Goal: Task Accomplishment & Management: Use online tool/utility

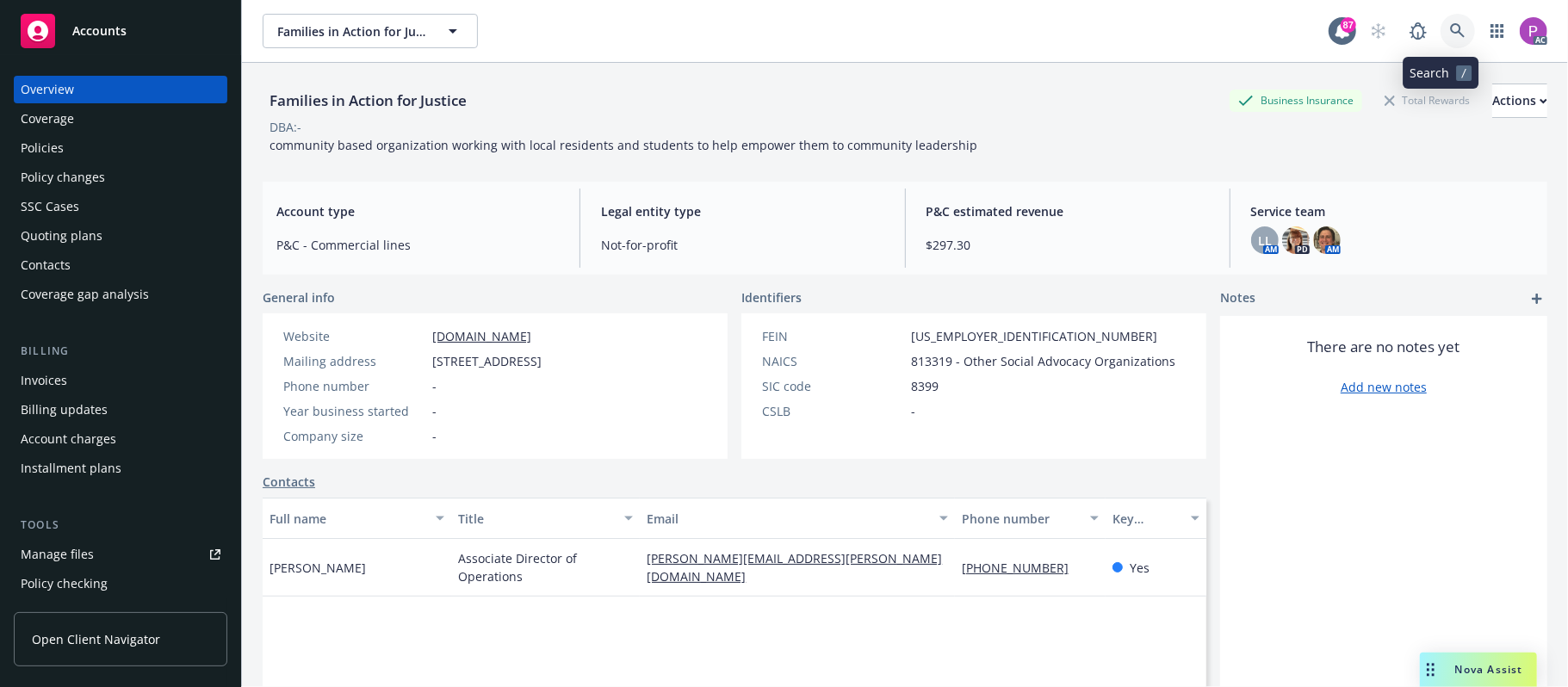
click at [1440, 31] on link at bounding box center [1457, 31] width 35 height 35
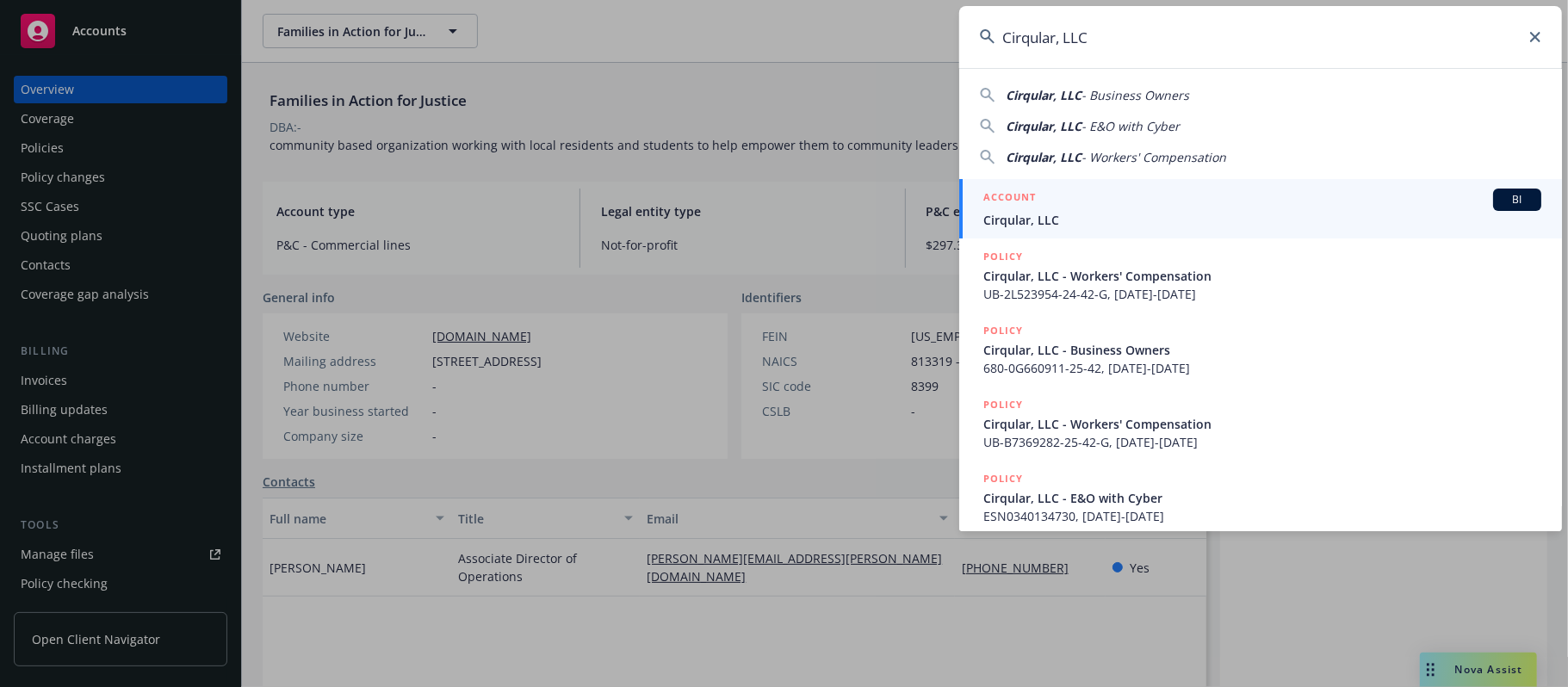
type input "Cirqular, LLC"
click at [1307, 225] on span "Cirqular, LLC" at bounding box center [1262, 220] width 558 height 18
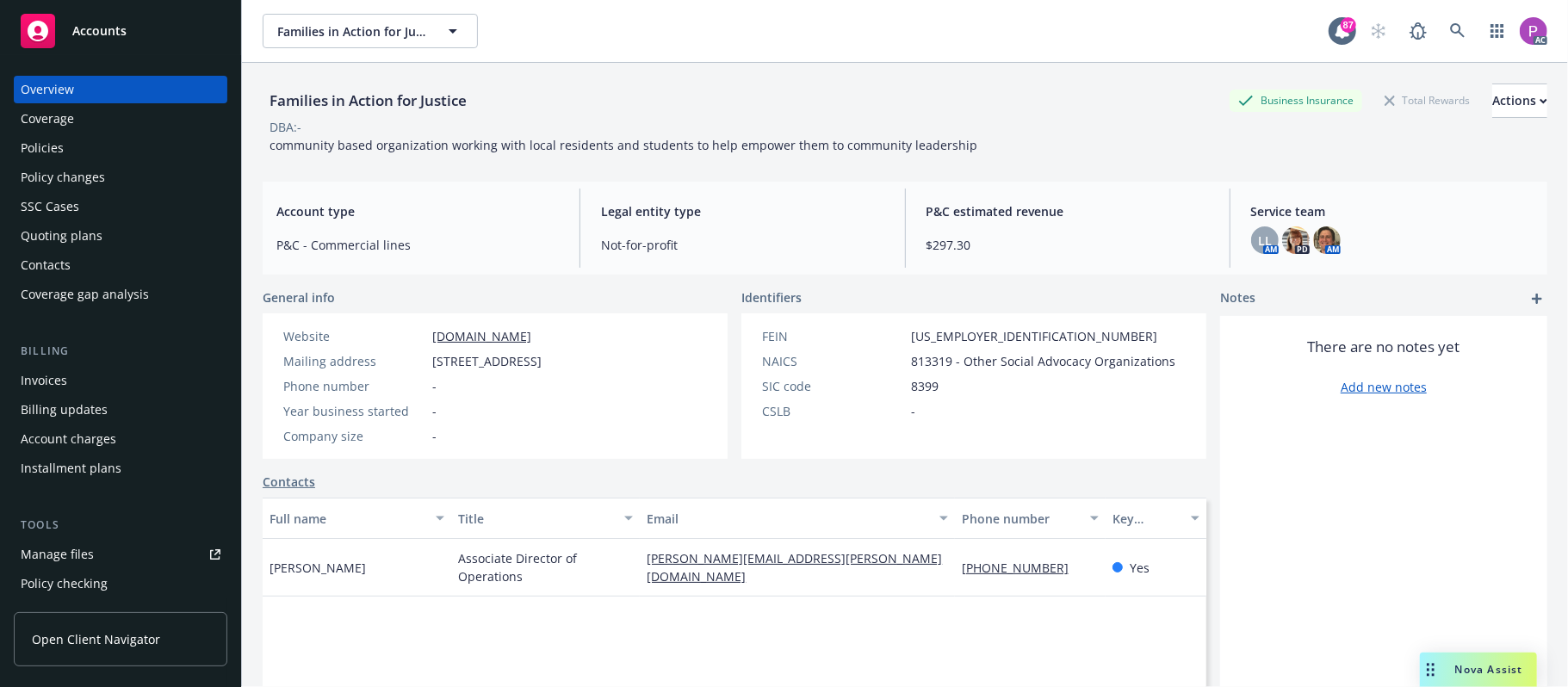
click at [69, 552] on div "Manage files" at bounding box center [57, 554] width 74 height 27
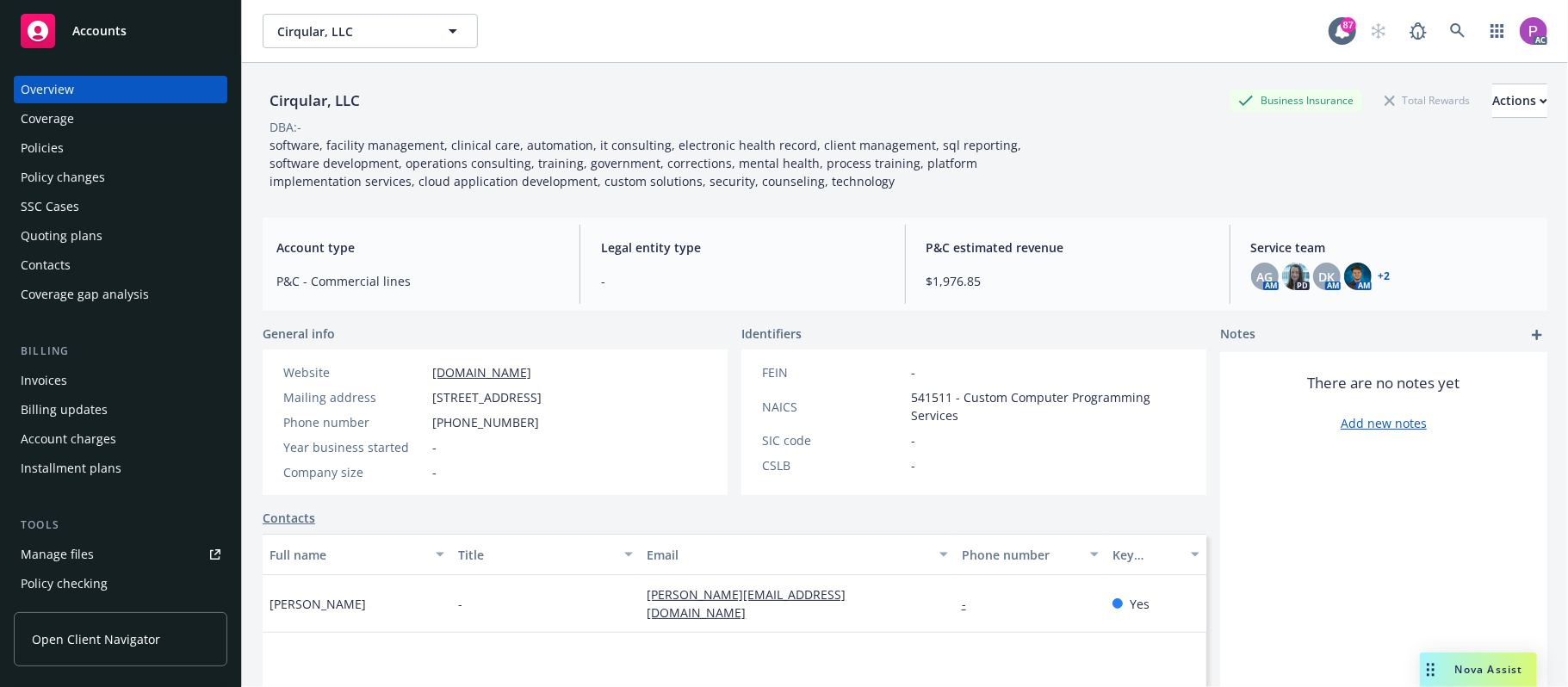
click at [121, 544] on link "Manage files" at bounding box center [120, 554] width 213 height 27
click at [1449, 29] on icon at bounding box center [1456, 30] width 15 height 15
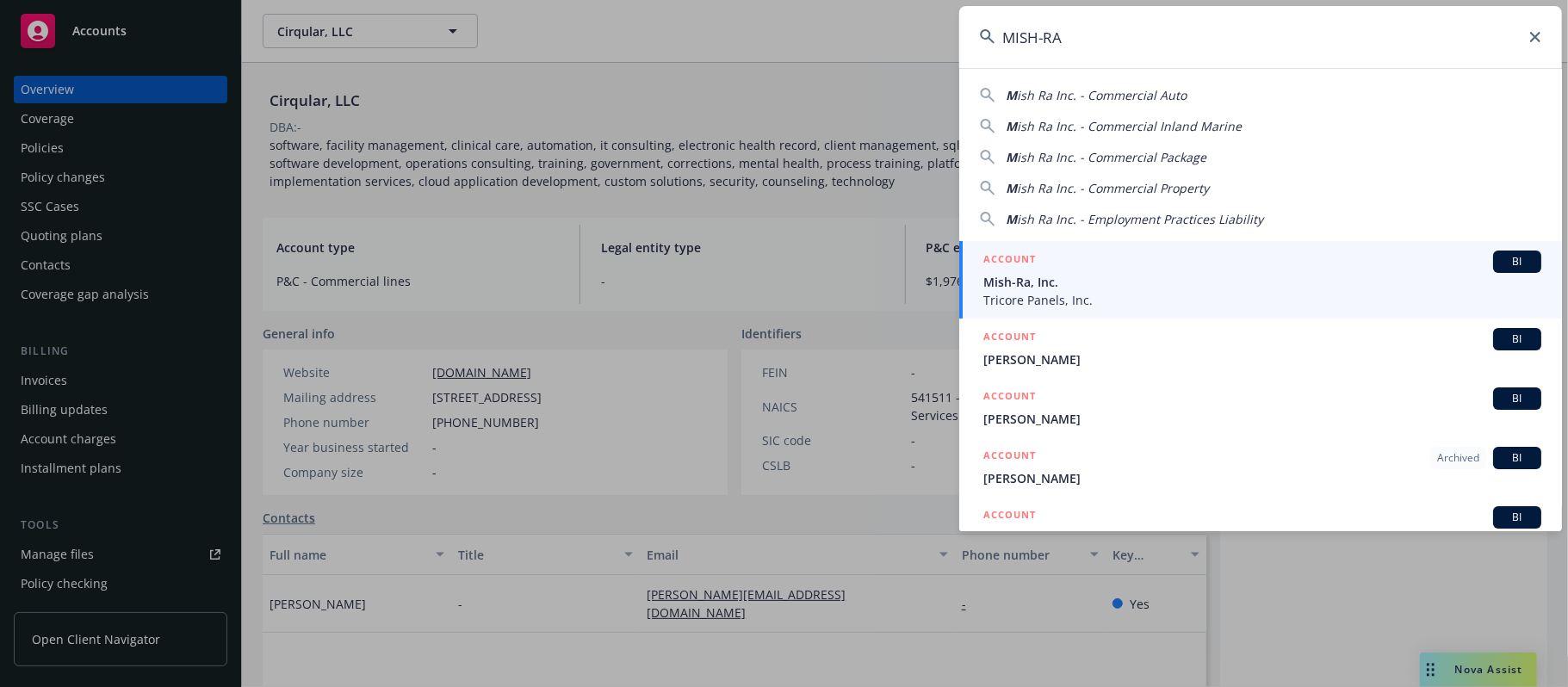
type input "MISH-RA"
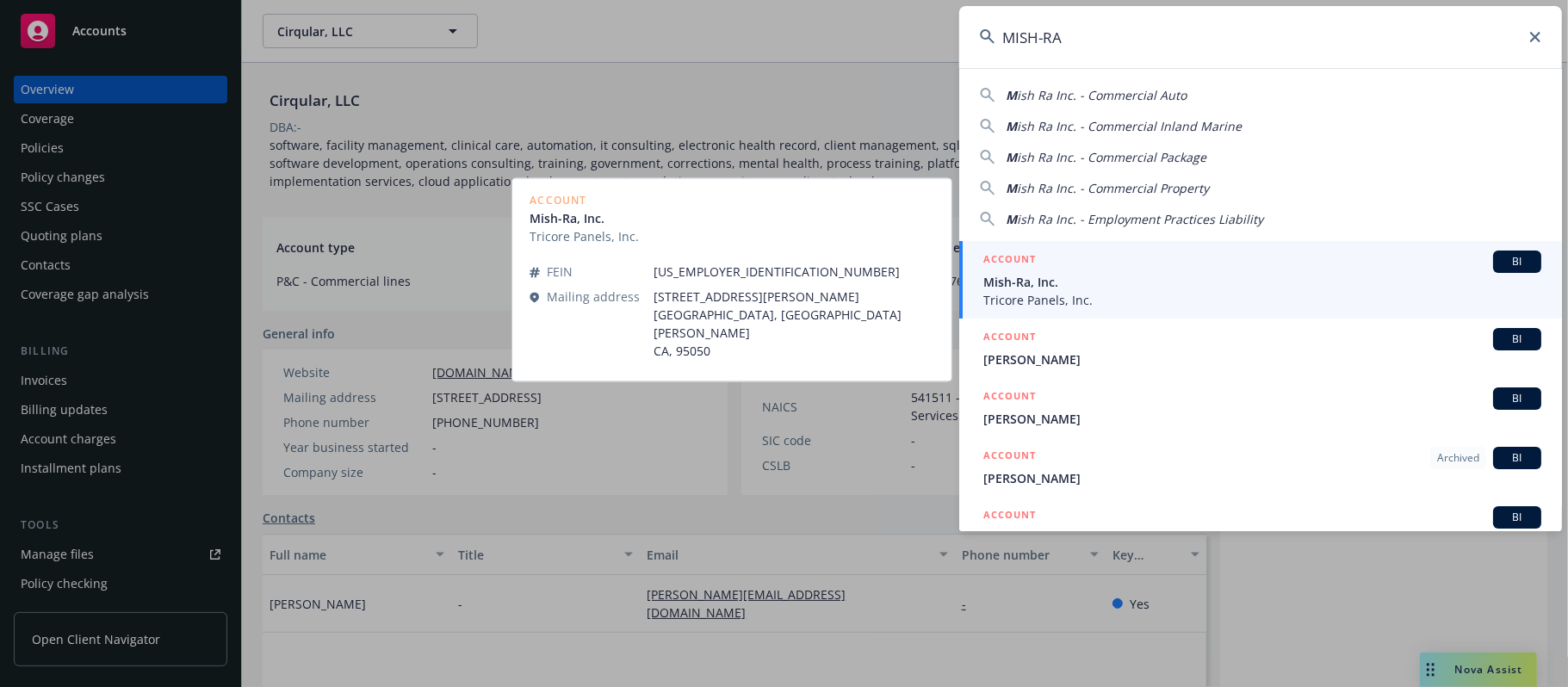
click at [1177, 262] on div "ACCOUNT BI" at bounding box center [1262, 262] width 558 height 22
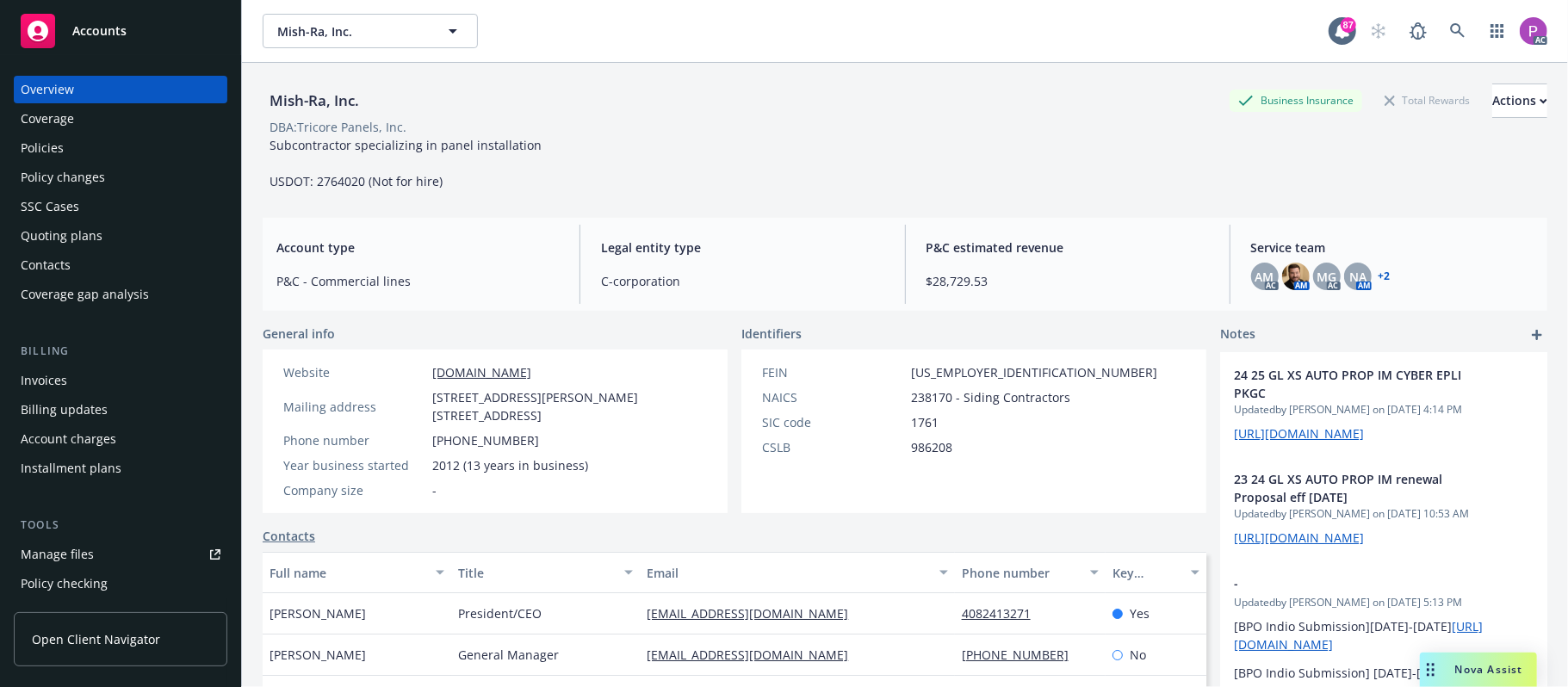
click at [73, 558] on div "Manage files" at bounding box center [57, 554] width 74 height 27
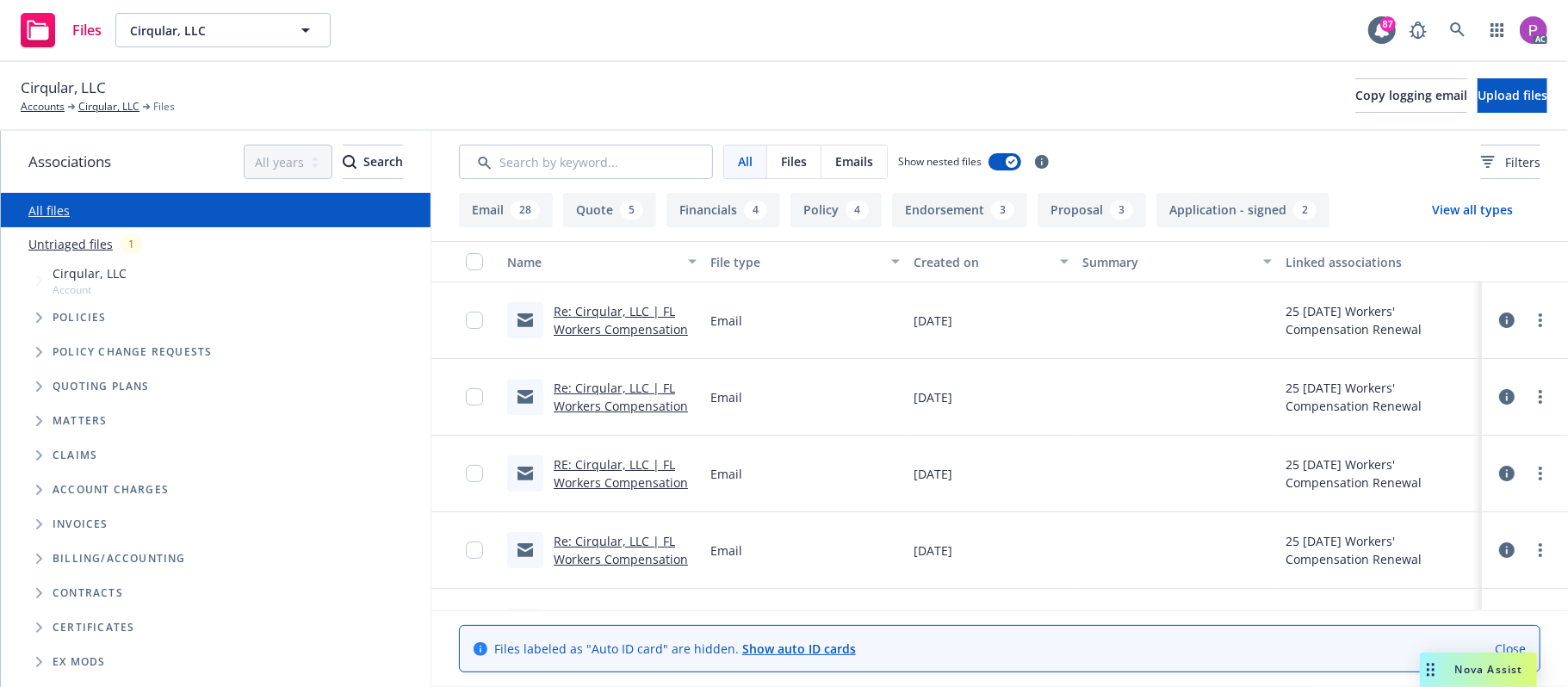
click at [81, 243] on link "Untriaged files" at bounding box center [70, 244] width 84 height 18
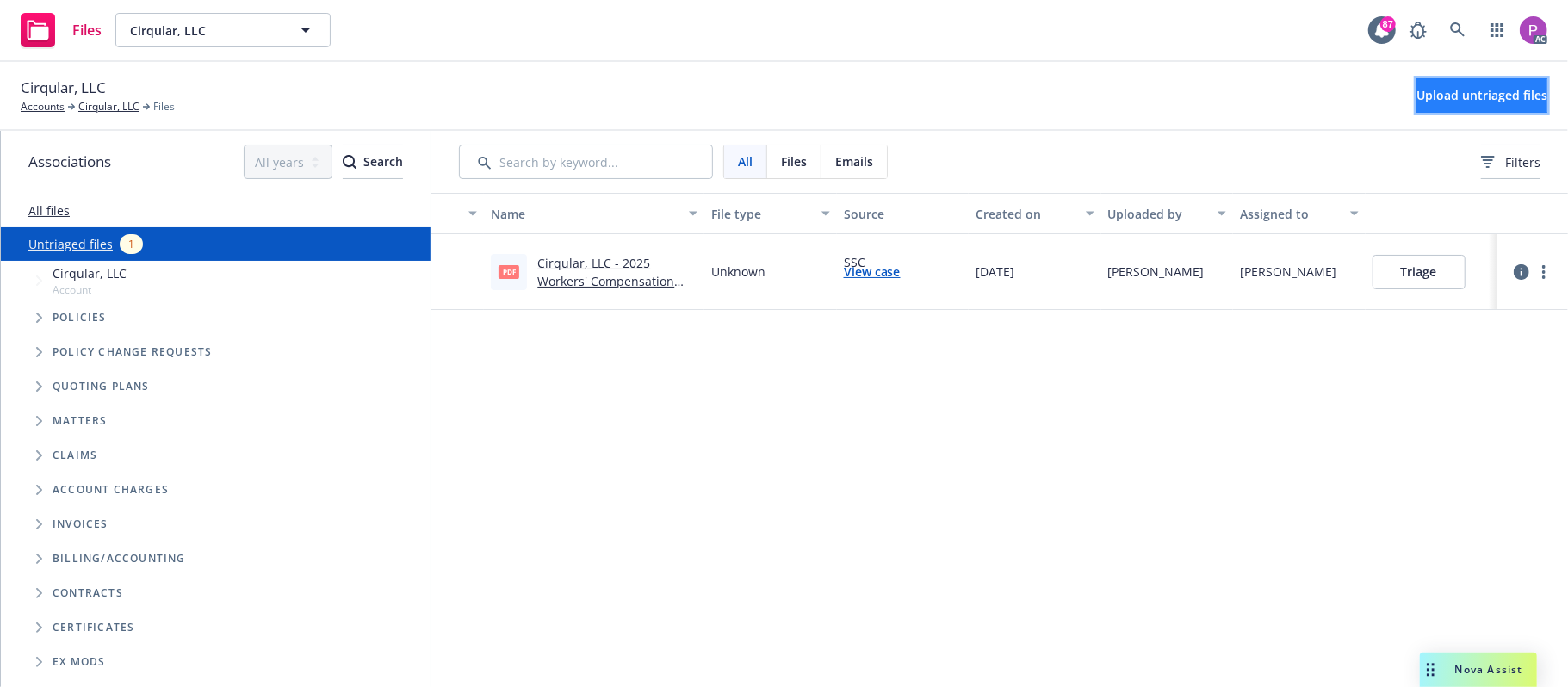
click at [1417, 101] on span "Upload untriaged files" at bounding box center [1482, 95] width 131 height 16
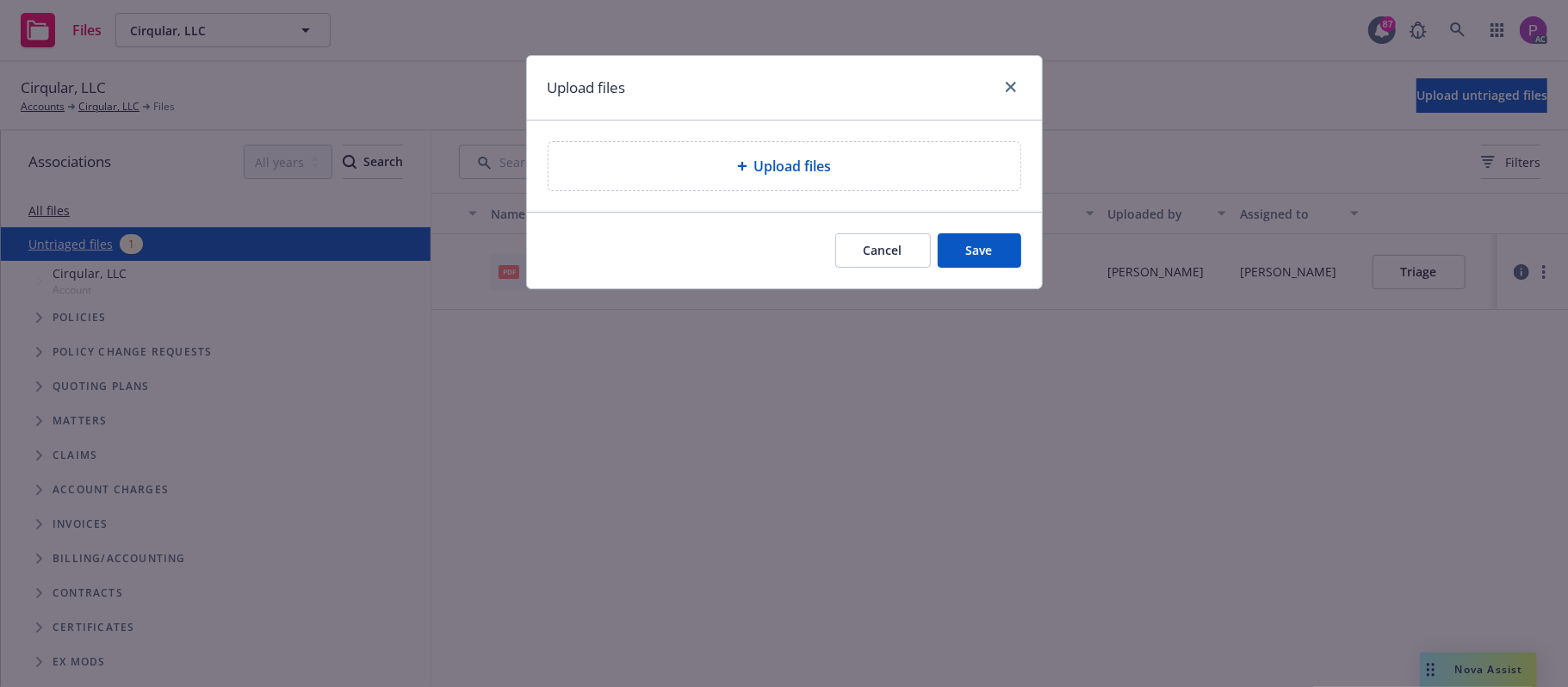
drag, startPoint x: 914, startPoint y: 195, endPoint x: 920, endPoint y: 181, distance: 15.2
click at [918, 194] on div "Upload files" at bounding box center [784, 166] width 515 height 91
click at [920, 172] on div "Upload files" at bounding box center [784, 166] width 444 height 20
click at [710, 164] on div "Upload files" at bounding box center [784, 166] width 444 height 20
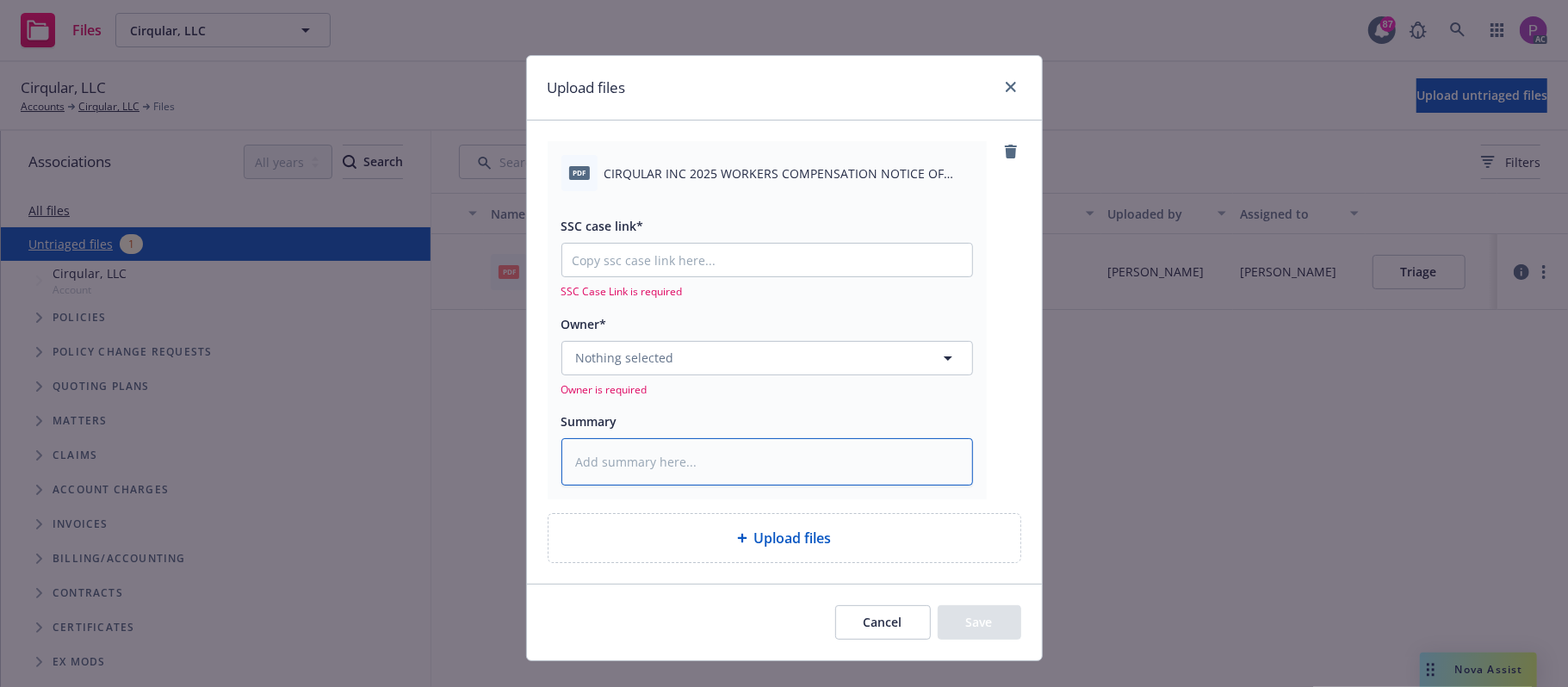
click at [702, 445] on textarea at bounding box center [767, 463] width 412 height 48
paste textarea "CIRQULAR INC 2025 WORKERS COMPENSATION NOTICE OF CANCELLATION EFF. 10-07-2025"
type textarea "x"
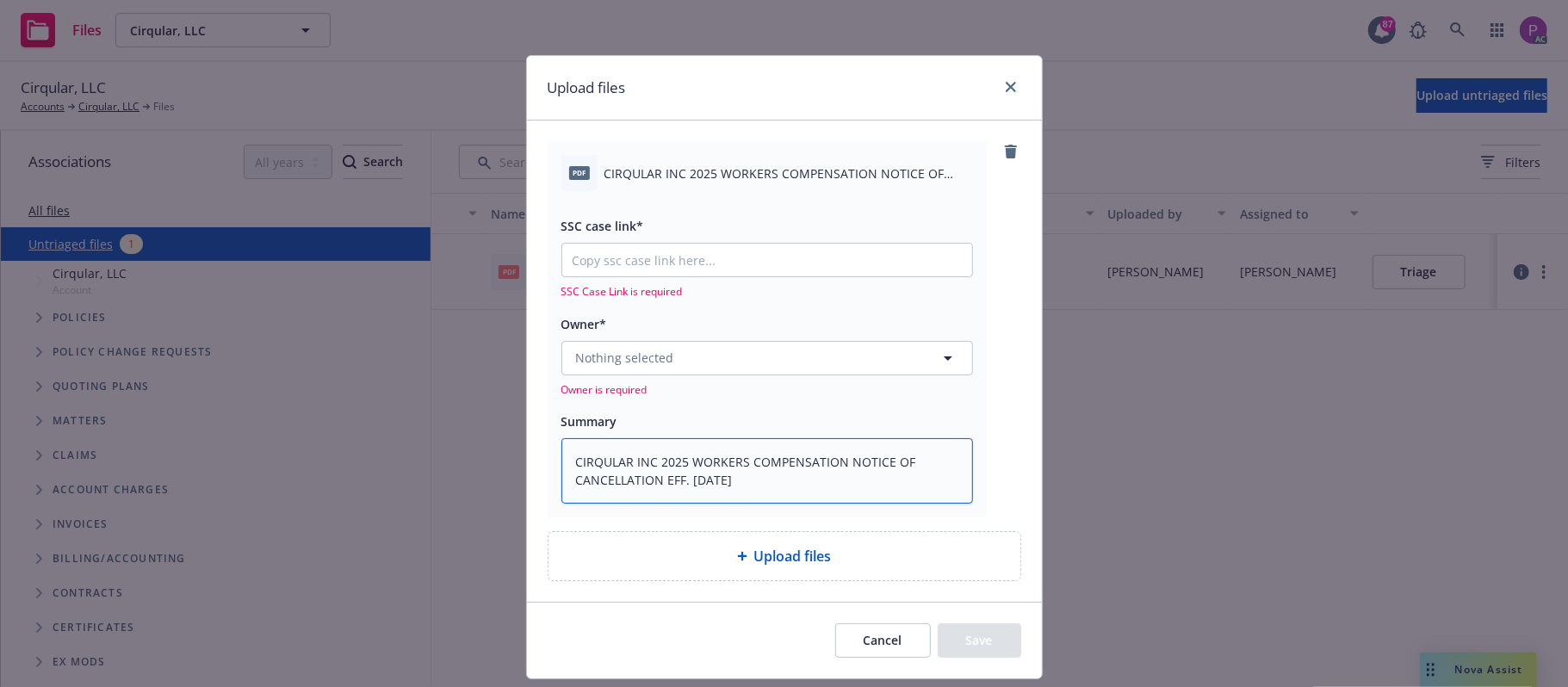
type textarea "CIRQULAR INC 2025 WORKERS COMPENSATION NOTICE OF CANCELLATION EFF. 10-07-2025"
click at [689, 249] on input "SSC case link*" at bounding box center [767, 260] width 410 height 33
paste input "https://newfront-ssc.lightning.force.com/lightning/r/Case/500Vz00000SMqpSIAT/vi…"
type textarea "x"
type input "https://newfront-ssc.lightning.force.com/lightning/r/Case/500Vz00000SMqpSIAT/vi…"
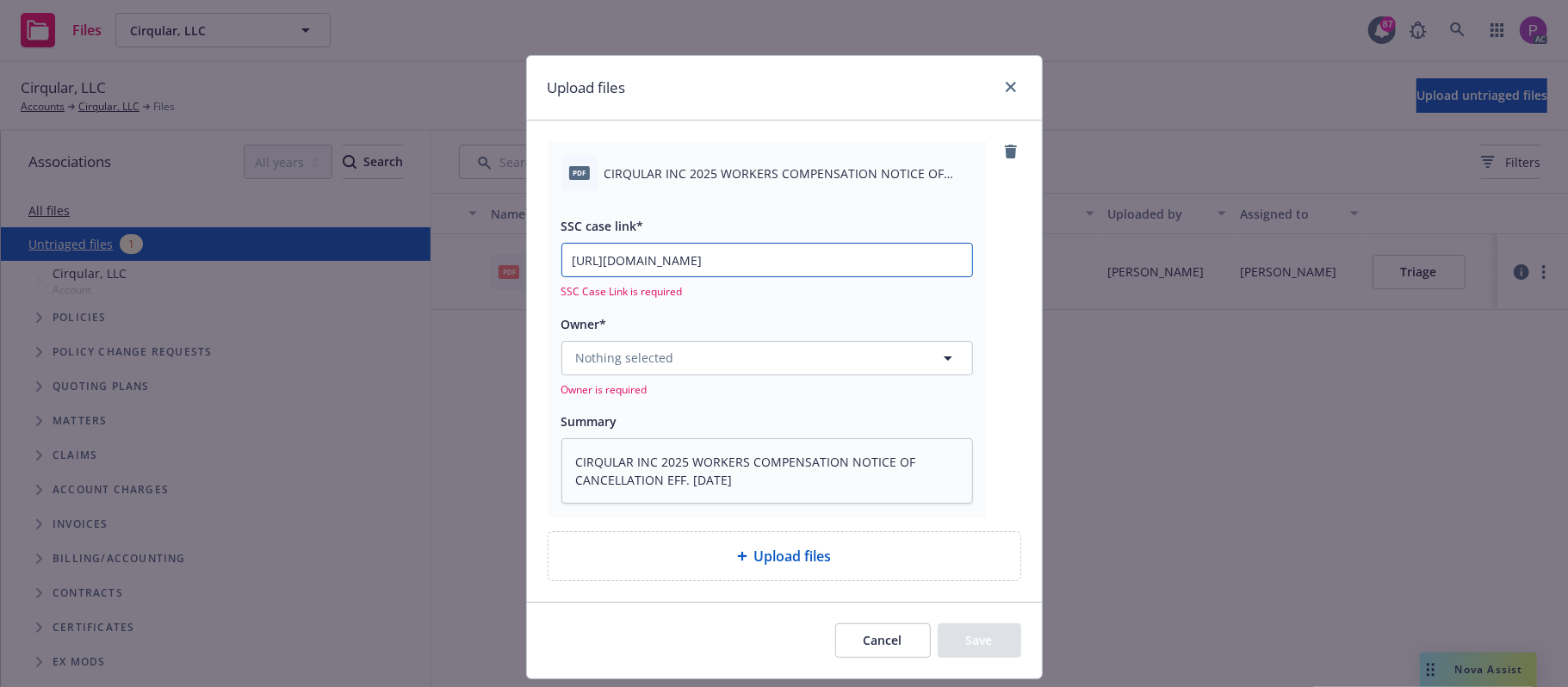
scroll to position [0, 243]
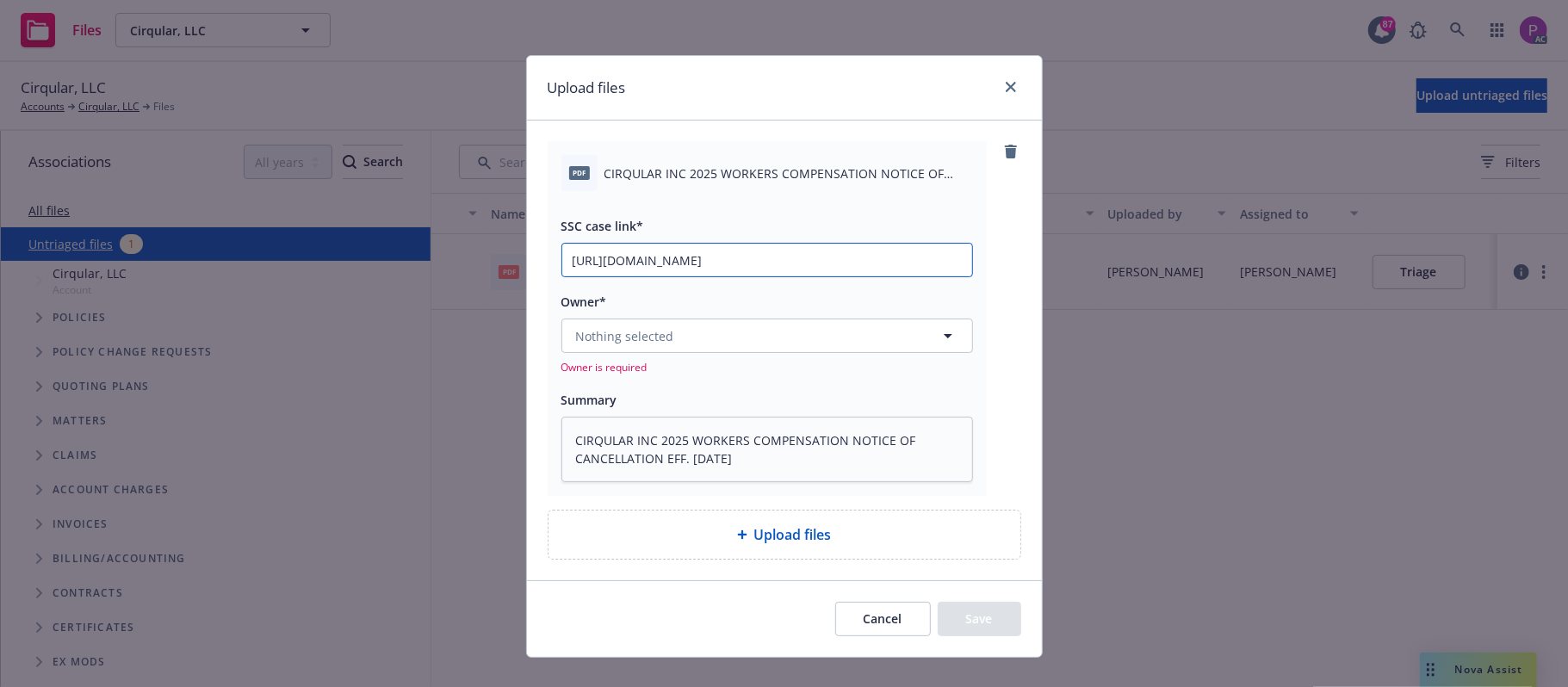
type textarea "x"
type input "https://newfront-ssc.lightning.force.com/lightning/r/Case/500Vz00000SMqpSIAT/vi…"
click at [676, 338] on button "Nothing selected" at bounding box center [767, 336] width 412 height 35
click at [680, 365] on span "Owner is required" at bounding box center [767, 367] width 412 height 15
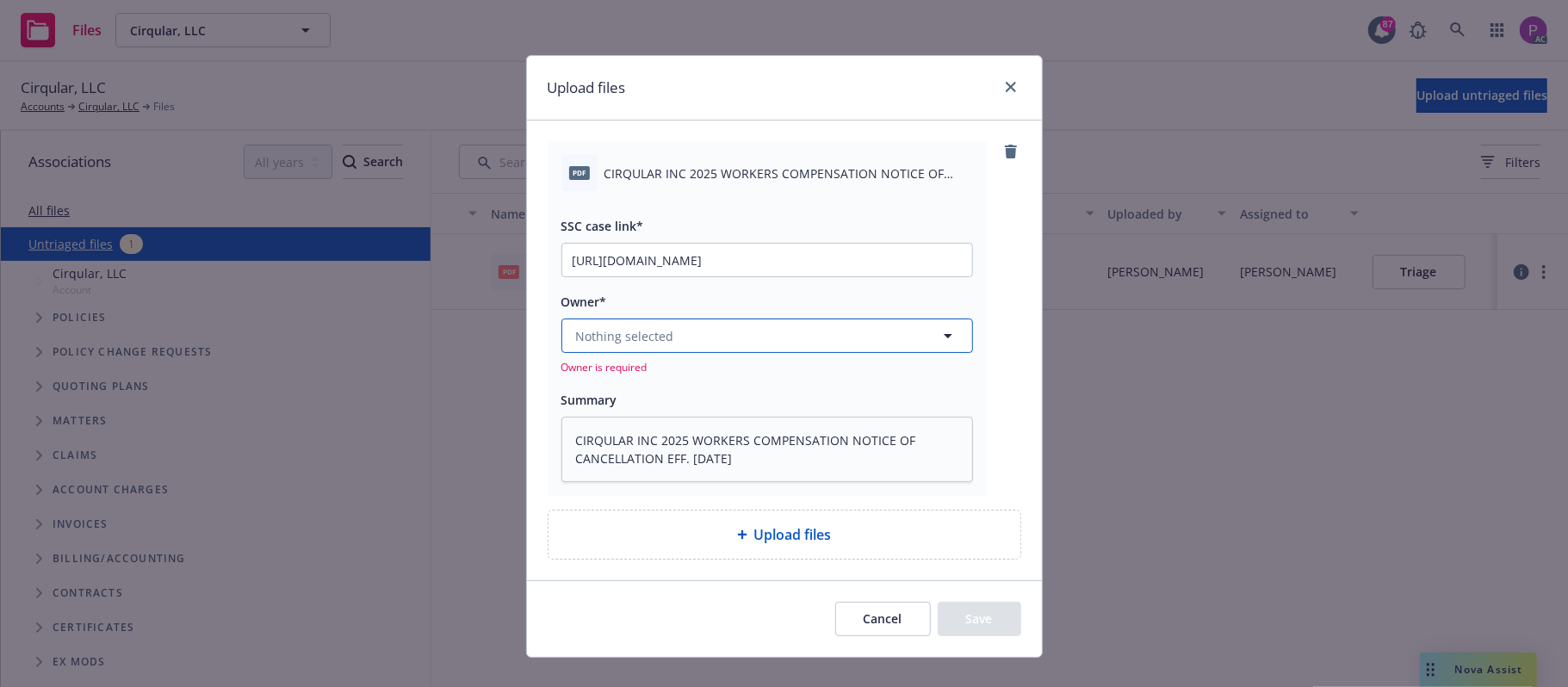
click at [675, 334] on button "Nothing selected" at bounding box center [767, 336] width 412 height 35
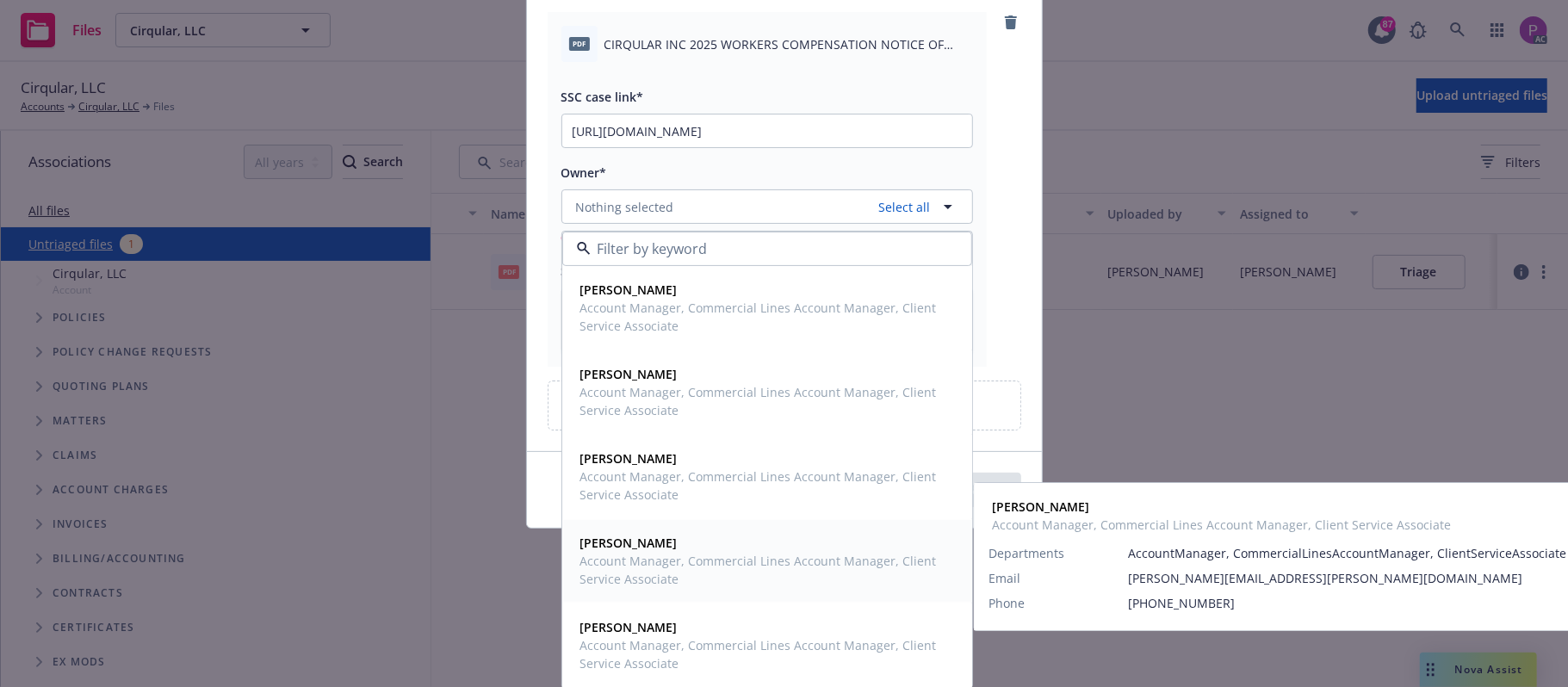
scroll to position [132, 0]
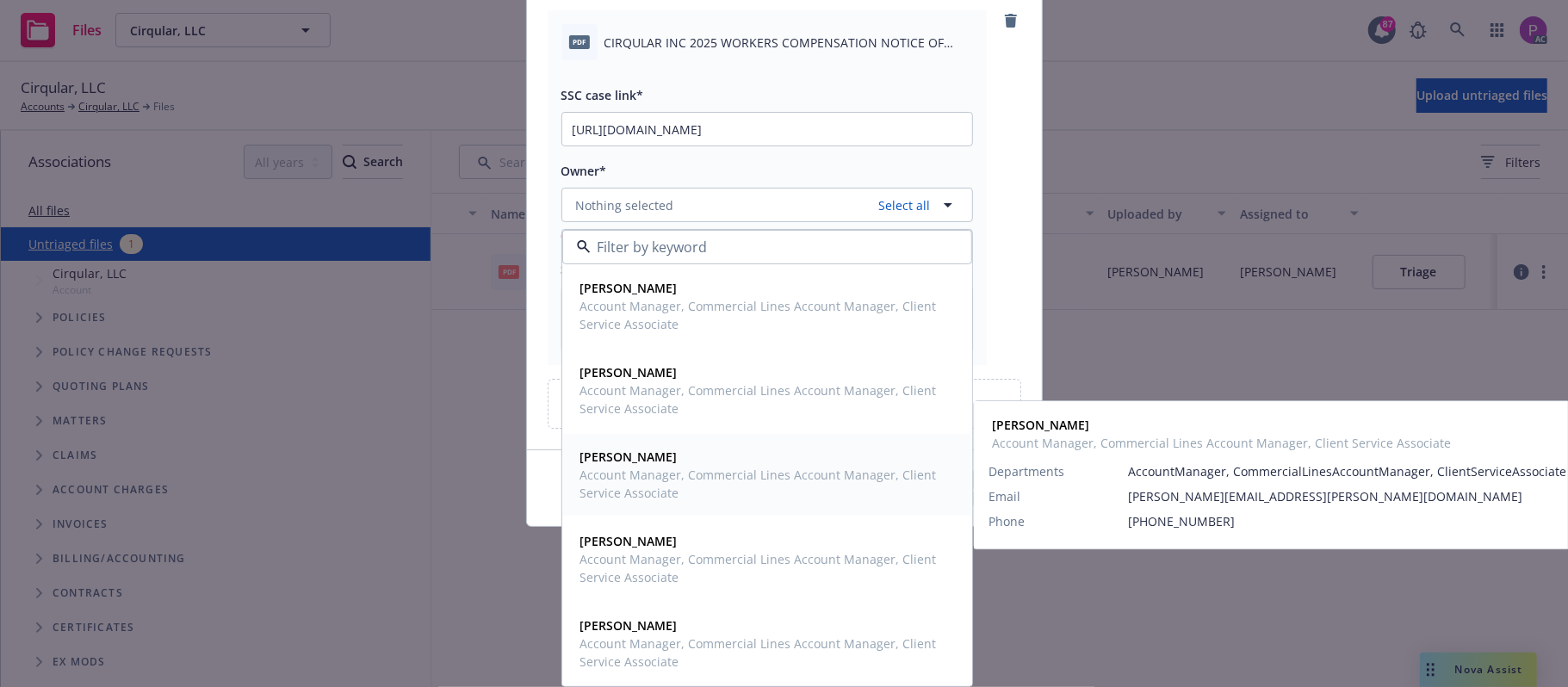
click at [741, 465] on span "Harrison Kepp" at bounding box center [765, 457] width 370 height 18
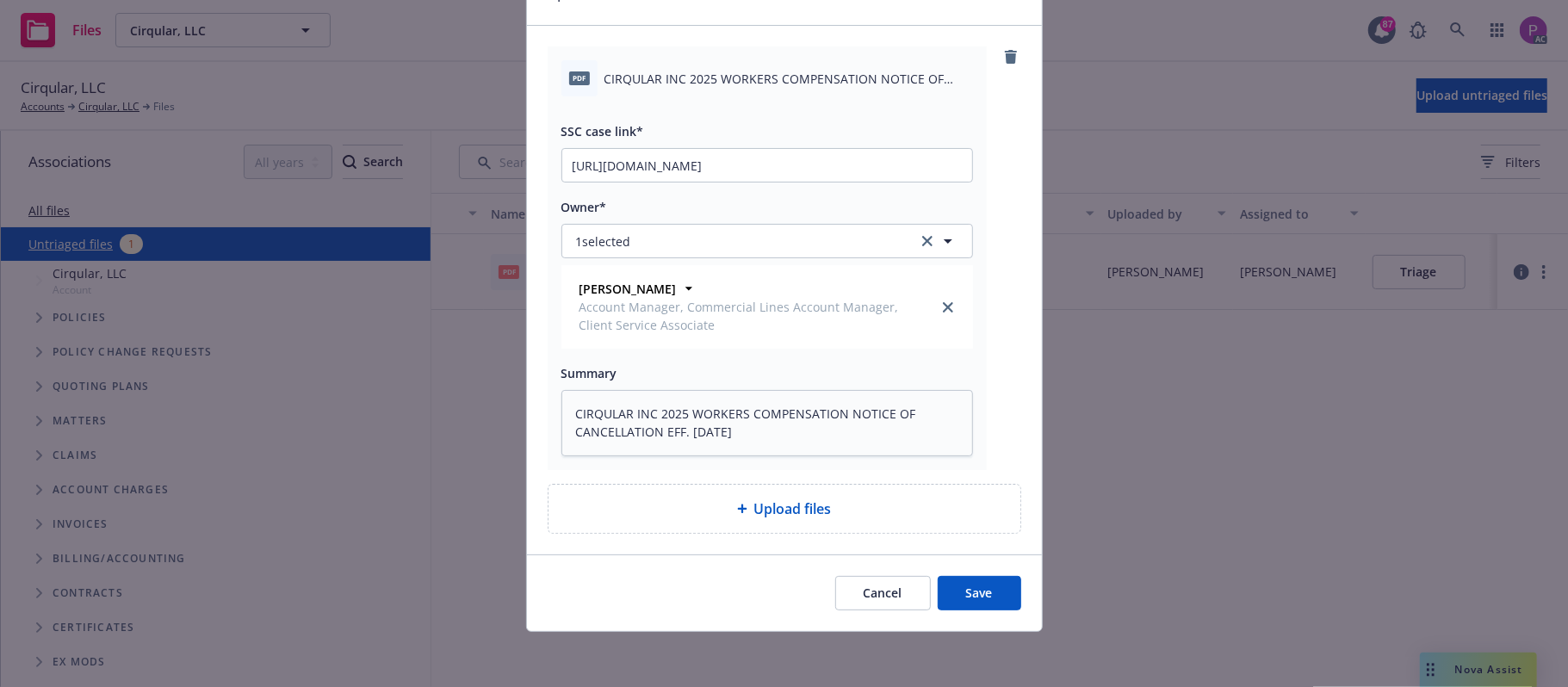
scroll to position [97, 0]
click at [718, 239] on button "1 selected" at bounding box center [767, 241] width 412 height 35
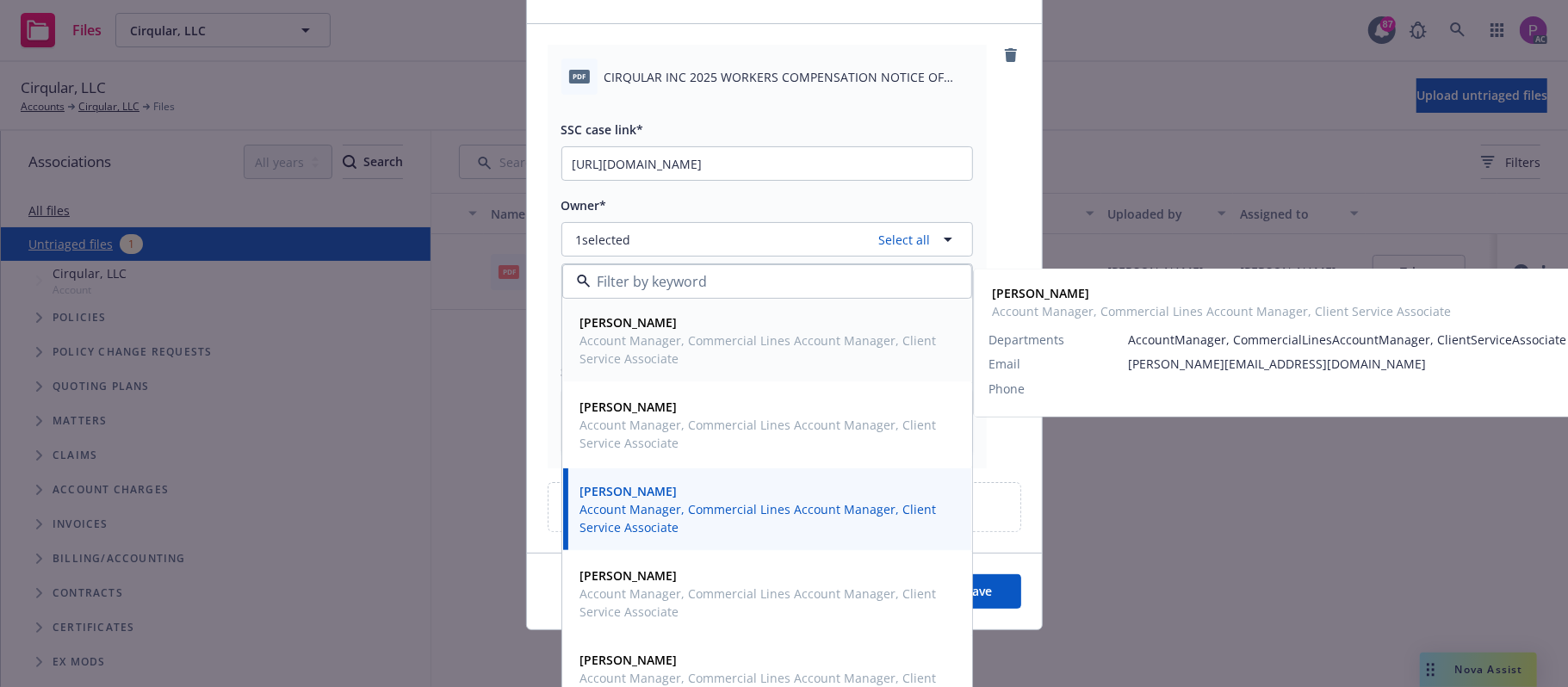
click at [679, 339] on span "Account Manager, Commercial Lines Account Manager, Client Service Associate" at bounding box center [765, 349] width 370 height 36
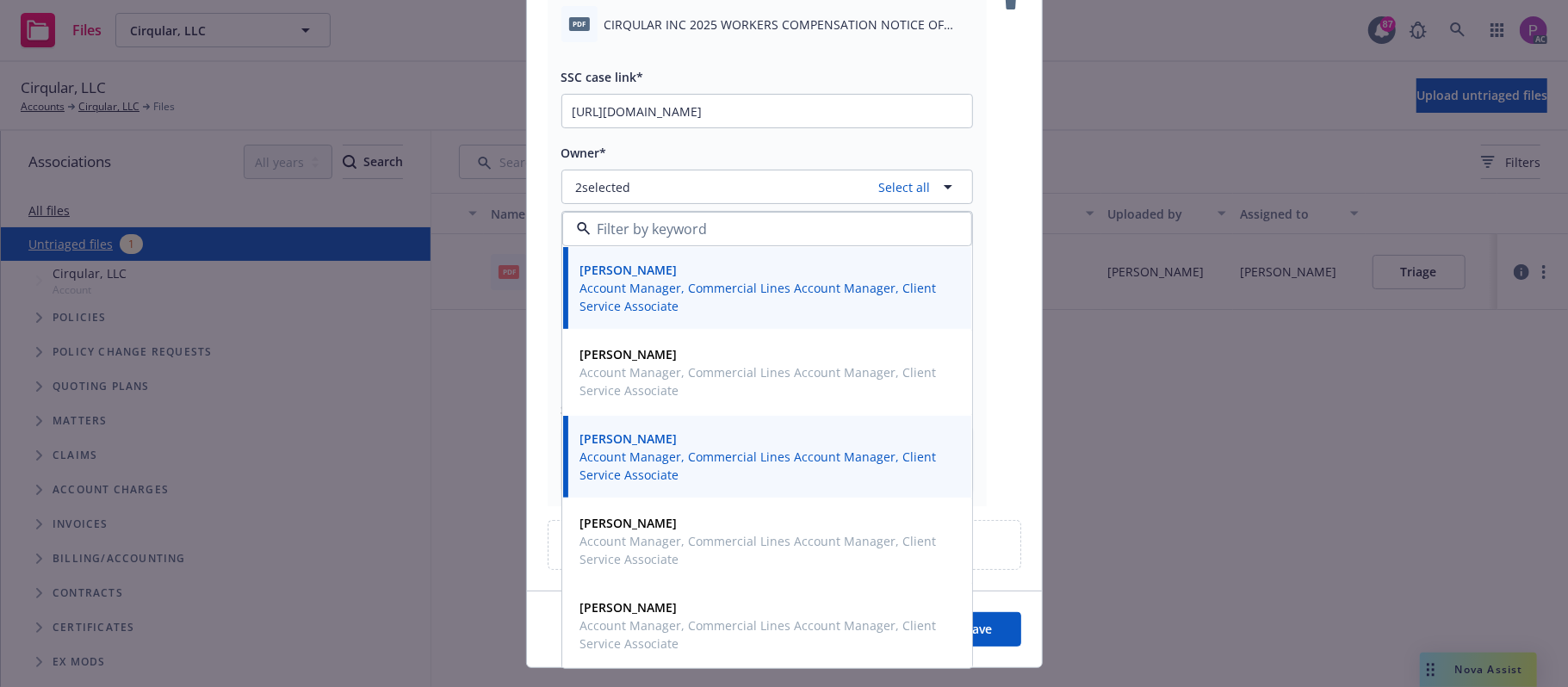
scroll to position [187, 0]
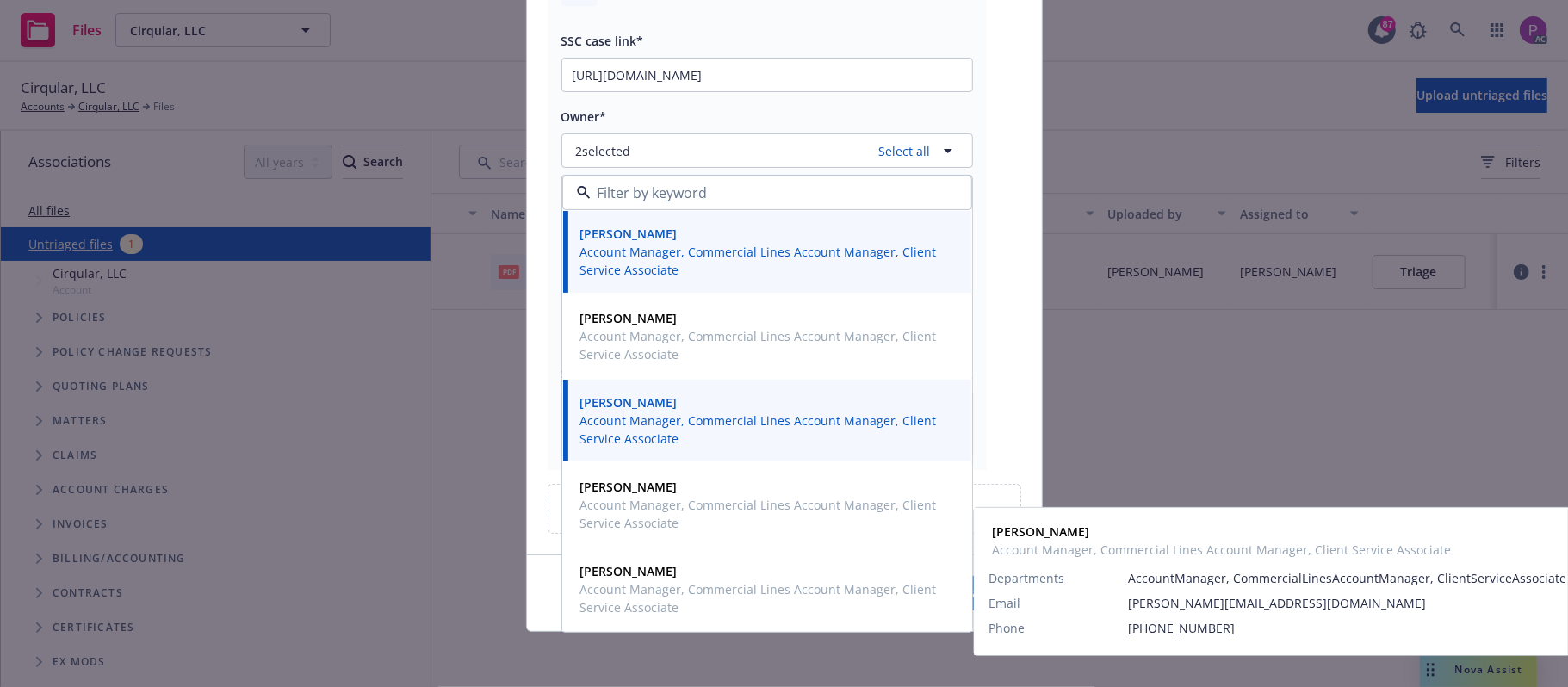
click at [967, 597] on button "Save" at bounding box center [979, 593] width 83 height 35
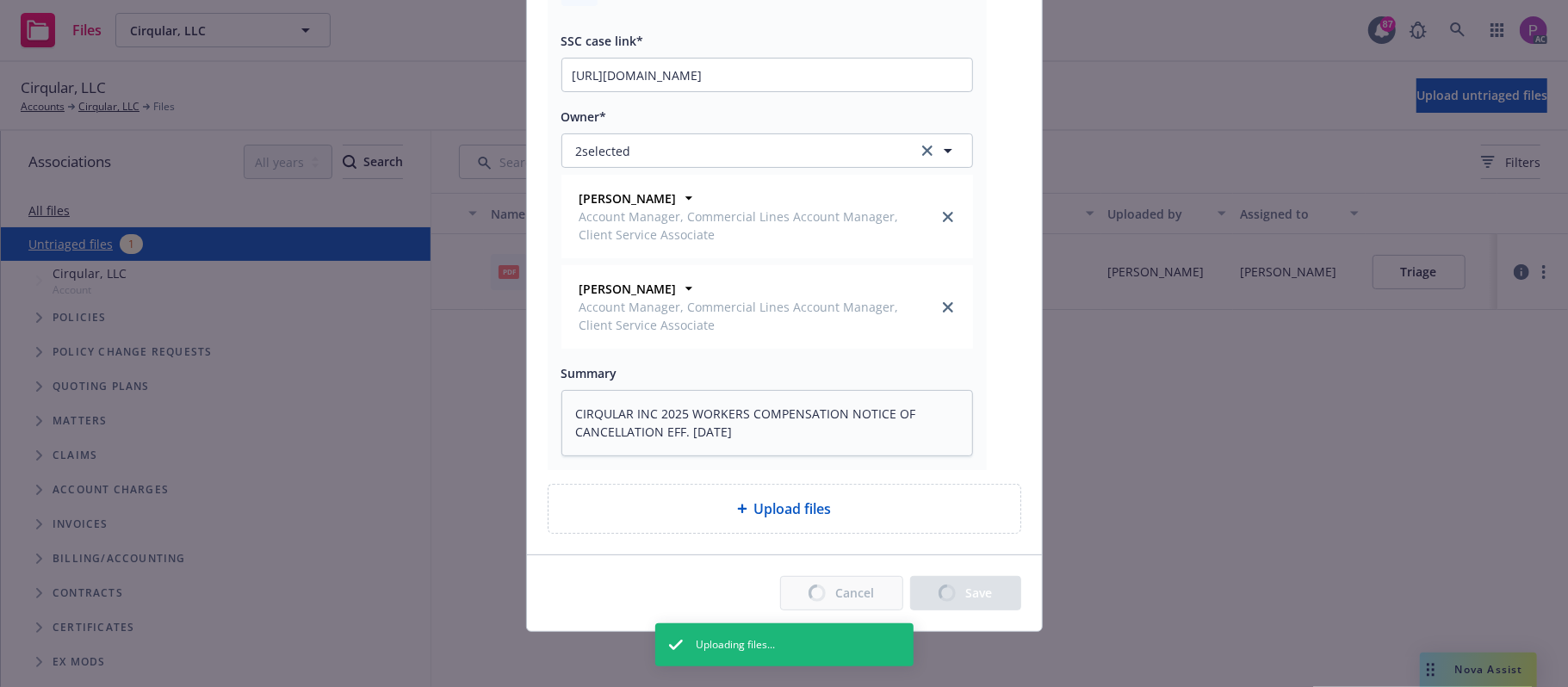
type textarea "x"
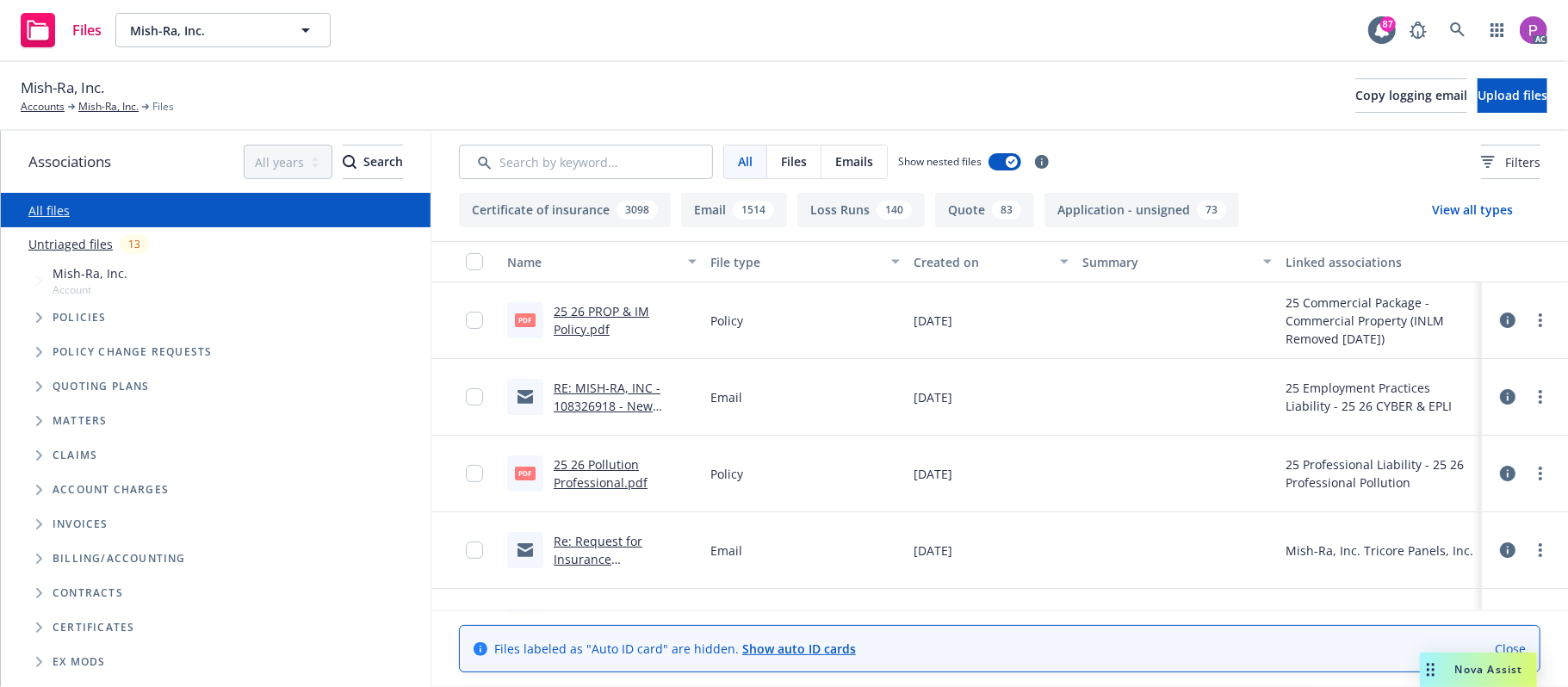
click at [77, 245] on link "Untriaged files" at bounding box center [70, 244] width 84 height 18
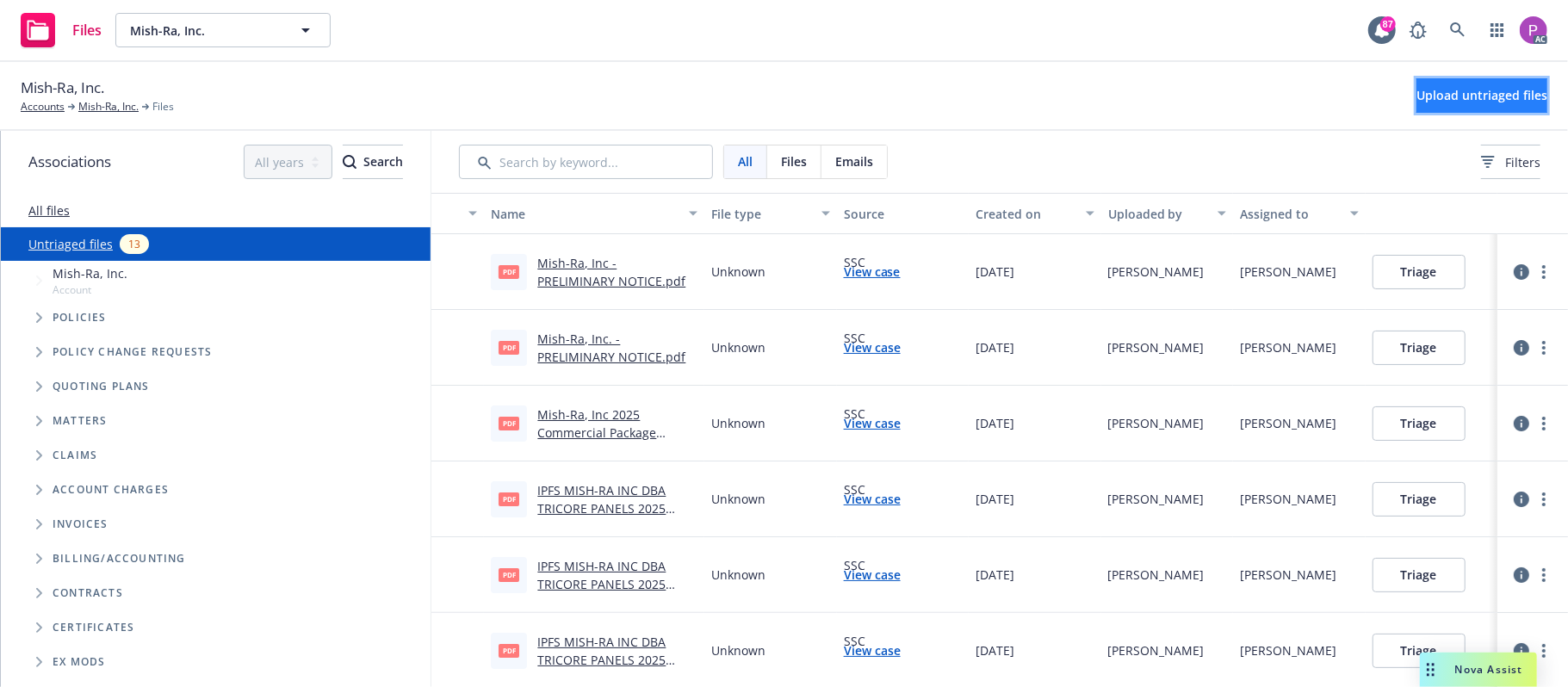
click at [1417, 87] on span "Upload untriaged files" at bounding box center [1482, 95] width 131 height 16
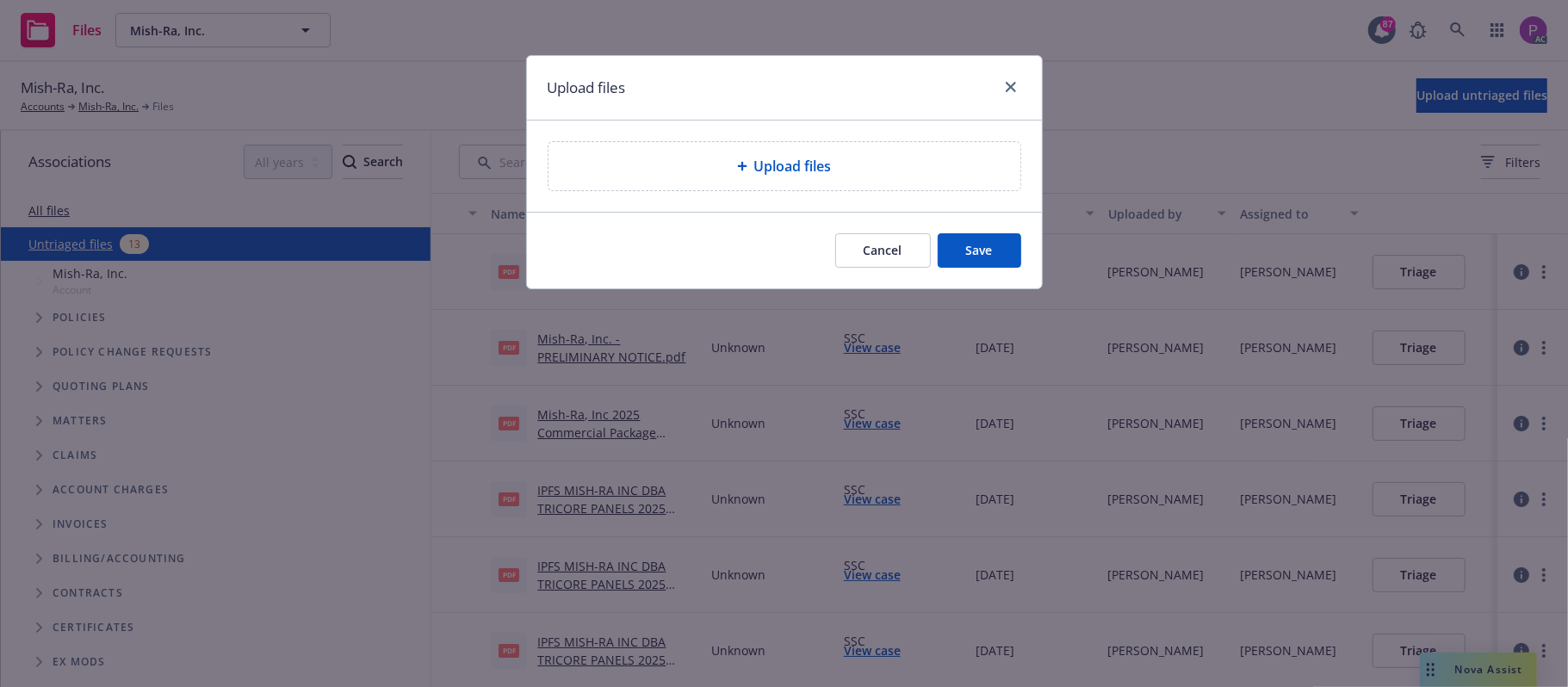
click at [710, 173] on div "Upload files" at bounding box center [784, 166] width 444 height 20
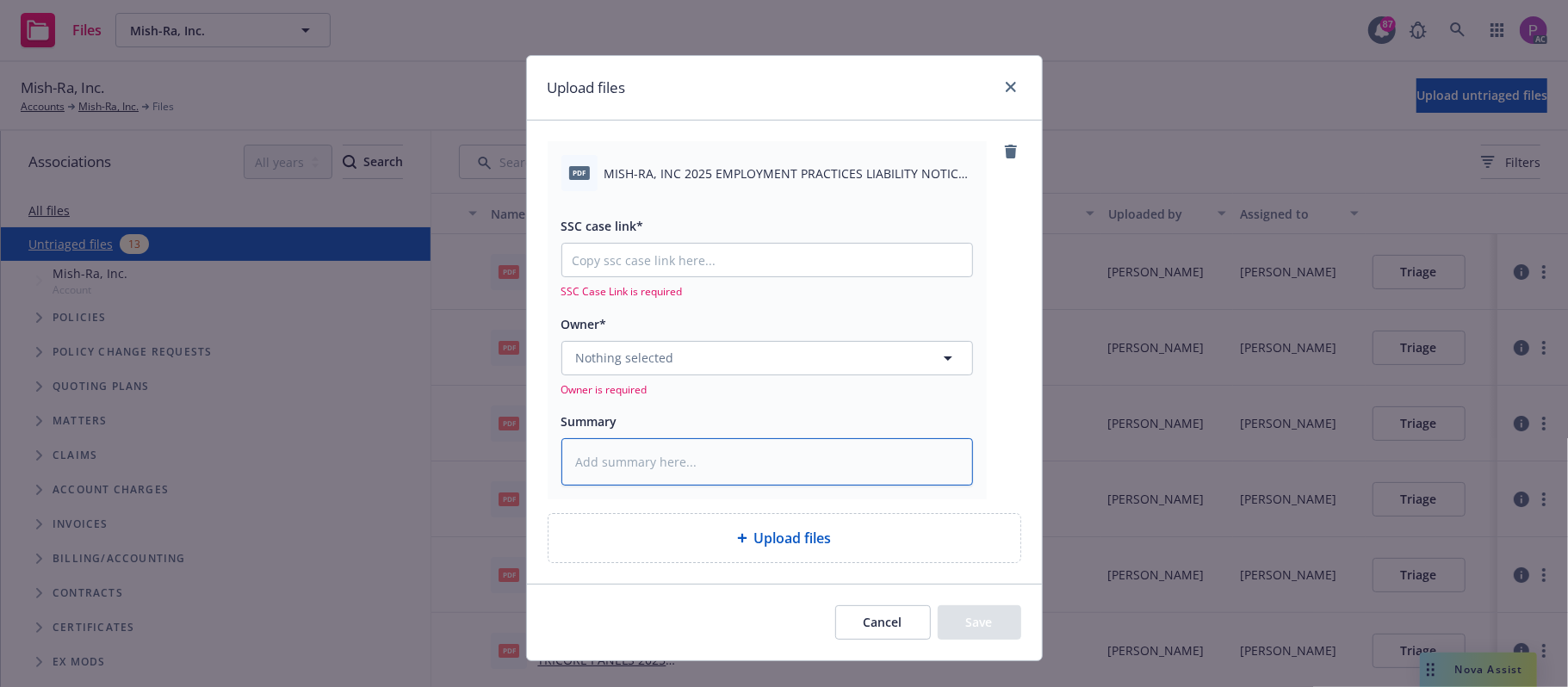
click at [721, 467] on textarea at bounding box center [767, 463] width 412 height 48
paste textarea "MISH-RA, INC 2025 EMPLOYMENT PRACTICES LIABILITY NOTICE OF CANCELLATION EFF. 10…"
type textarea "x"
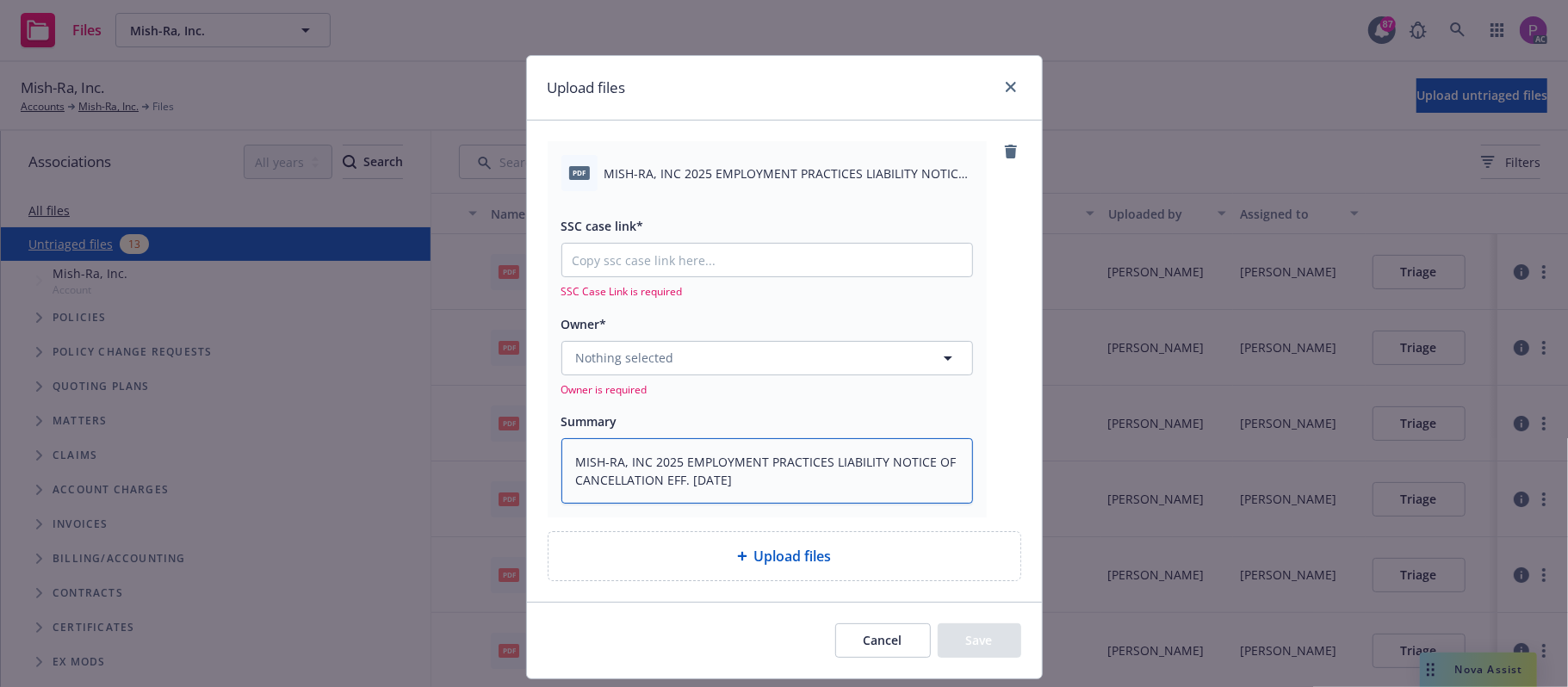
type textarea "MISH-RA, INC 2025 EMPLOYMENT PRACTICES LIABILITY NOTICE OF CANCELLATION EFF. 10…"
click at [645, 260] on input "SSC case link*" at bounding box center [767, 260] width 410 height 33
paste input "https://newfront-ssc.lightning.force.com/lightning/r/Case/500Vz00000SMlxtIAD/vi…"
type textarea "x"
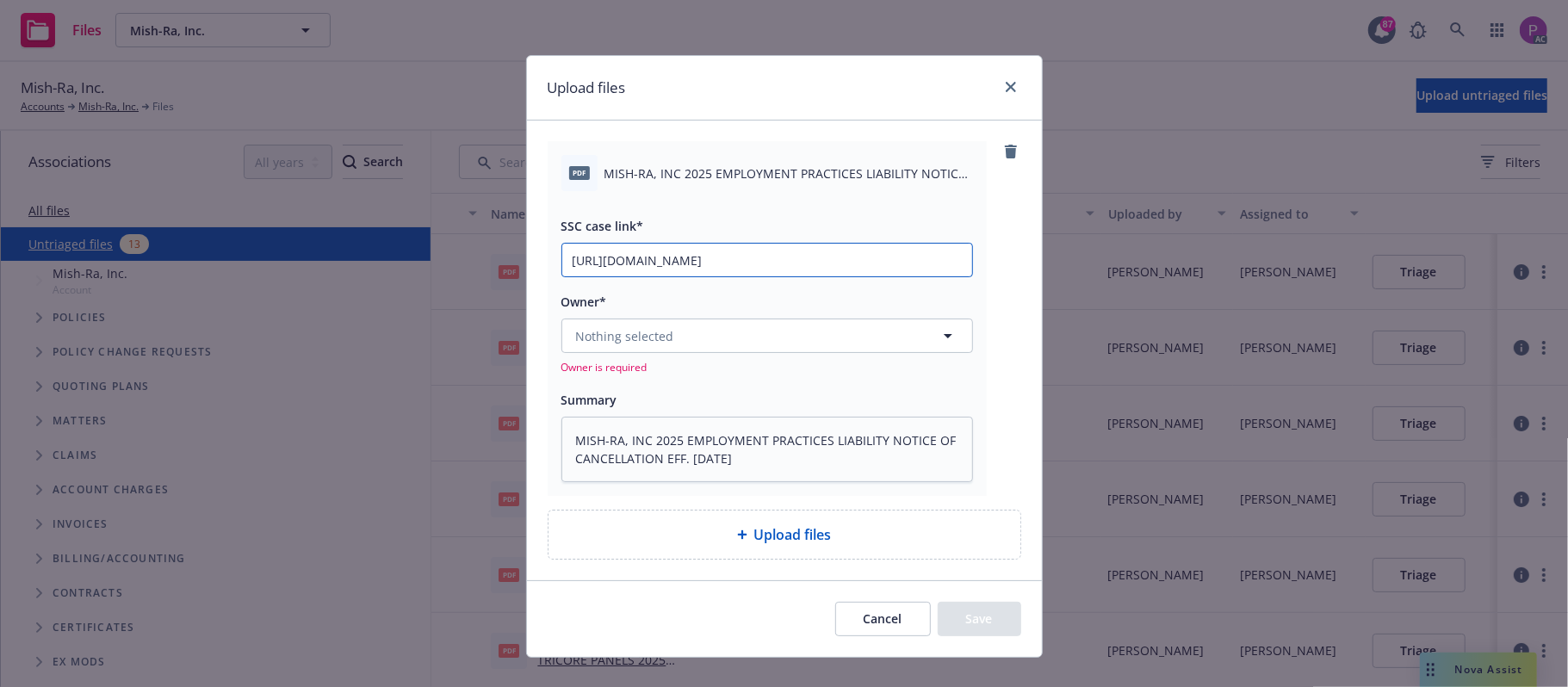
scroll to position [0, 237]
type input "https://newfront-ssc.lightning.force.com/lightning/r/Case/500Vz00000SMlxtIAD/vi…"
click at [652, 341] on span "Nothing selected" at bounding box center [625, 336] width 98 height 18
click at [755, 327] on button "Nothing selected" at bounding box center [767, 336] width 412 height 35
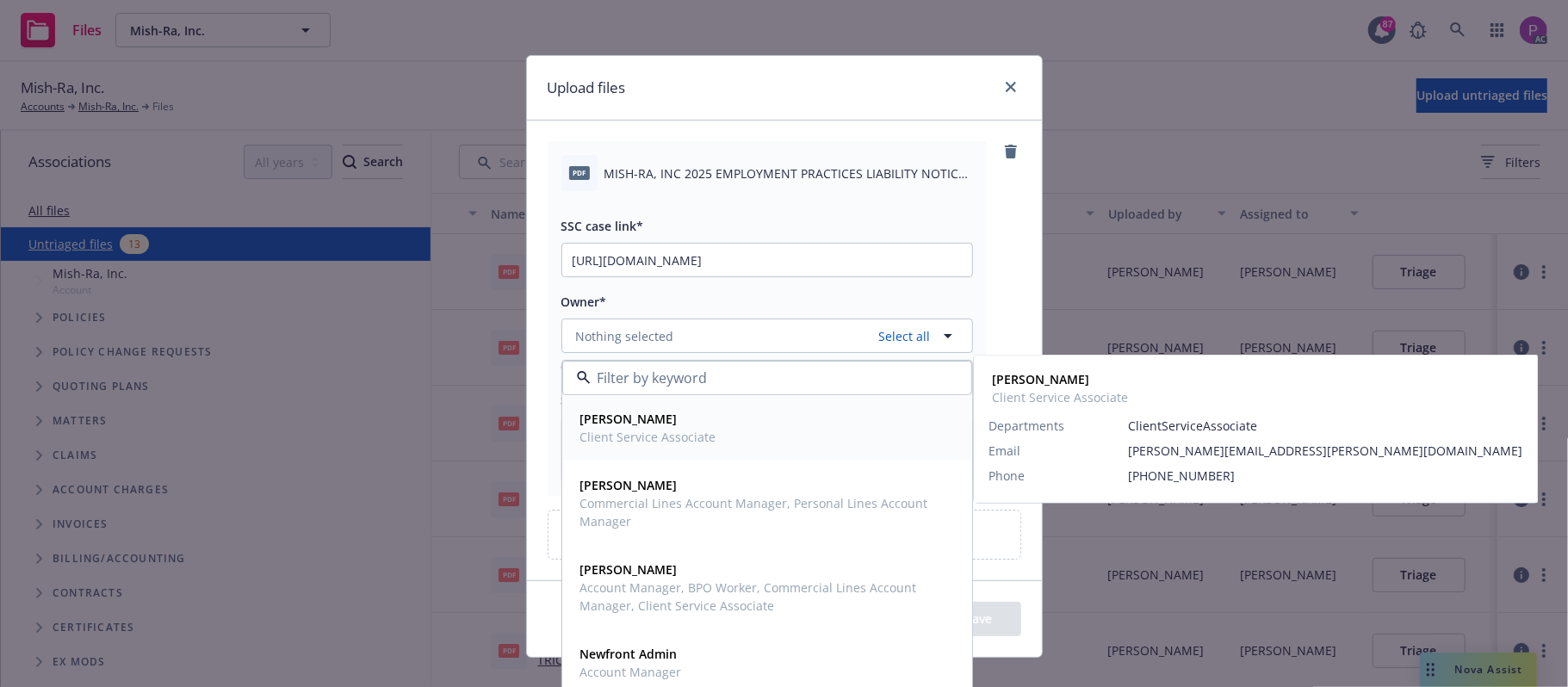
click at [695, 432] on span "Client Service Associate" at bounding box center [648, 437] width 136 height 18
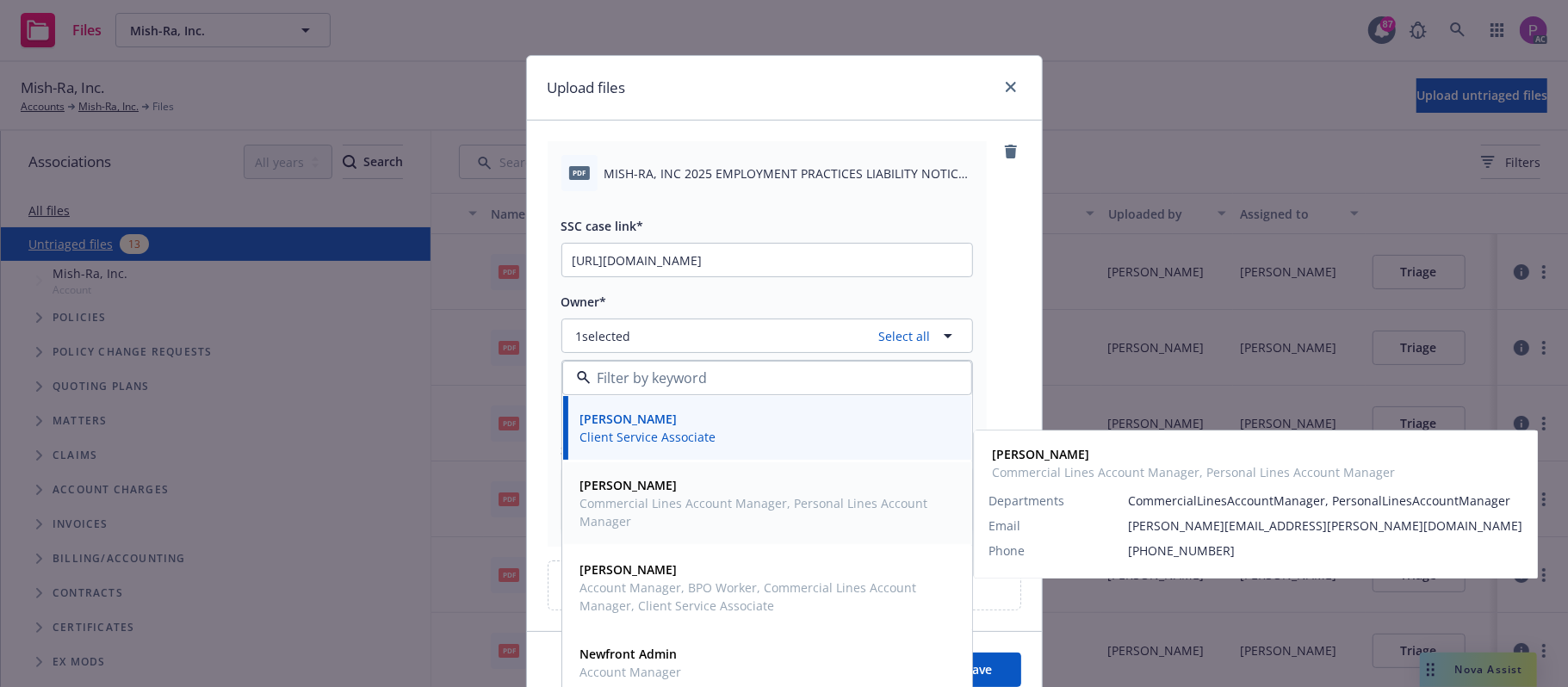
click at [730, 508] on span "Commercial Lines Account Manager, Personal Lines Account Manager" at bounding box center [765, 512] width 370 height 36
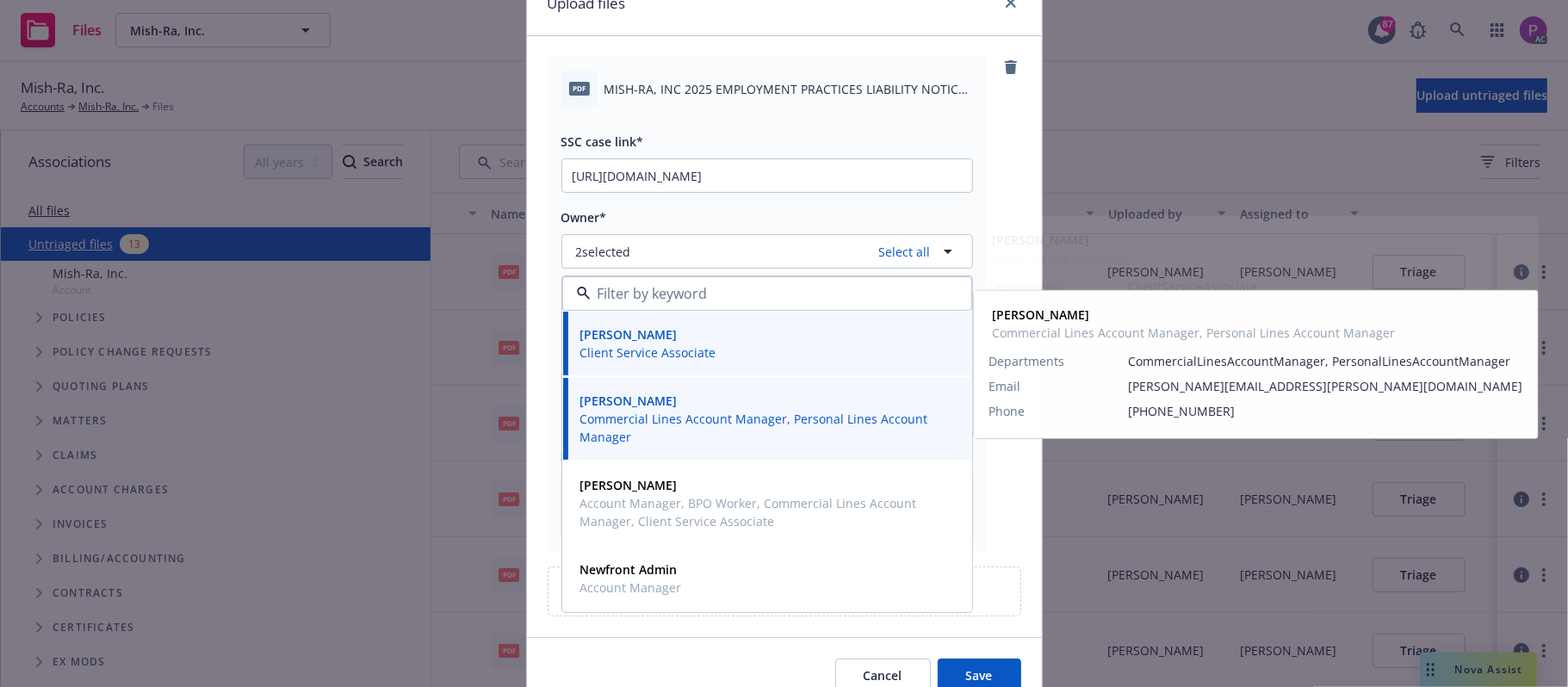
scroll to position [169, 0]
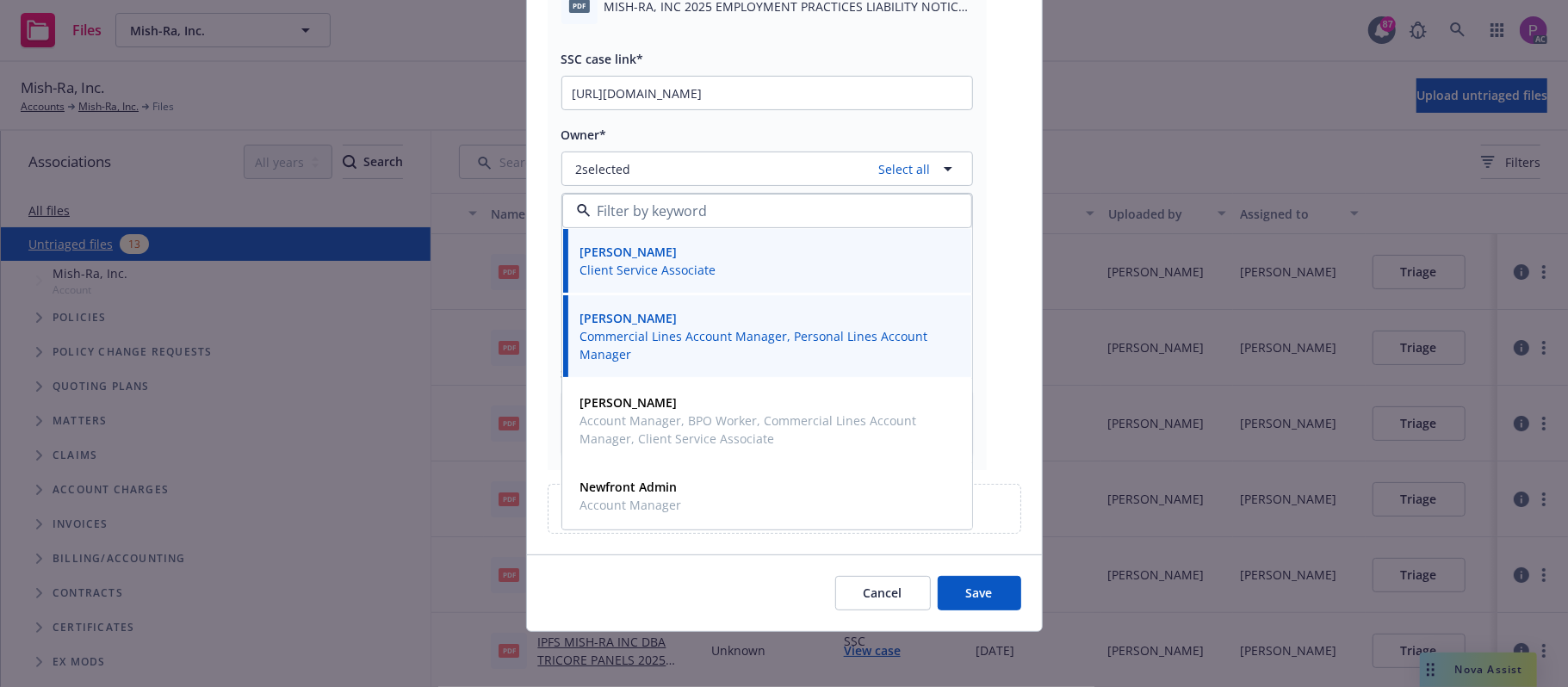
drag, startPoint x: 967, startPoint y: 597, endPoint x: 911, endPoint y: 573, distance: 60.9
click at [968, 597] on button "Save" at bounding box center [979, 593] width 83 height 35
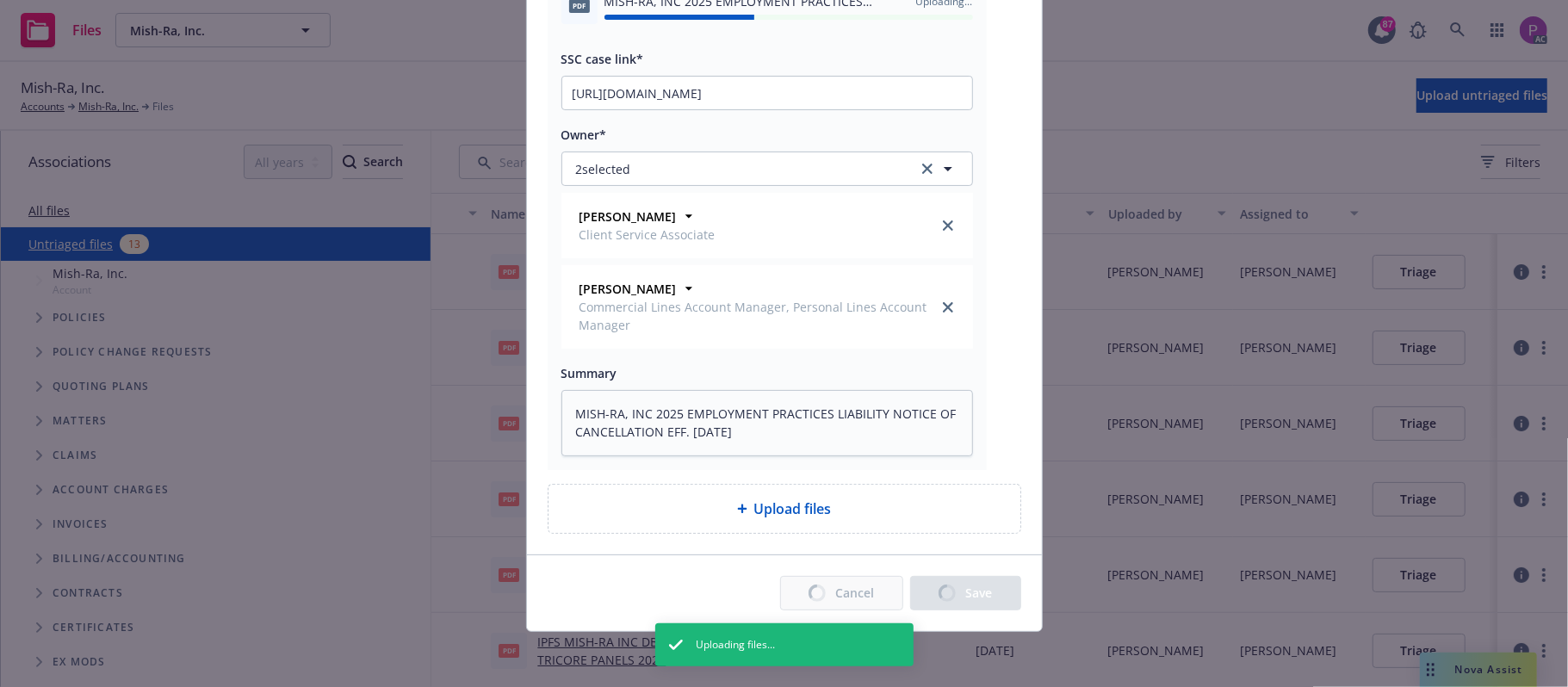
type textarea "x"
